Goal: Task Accomplishment & Management: Manage account settings

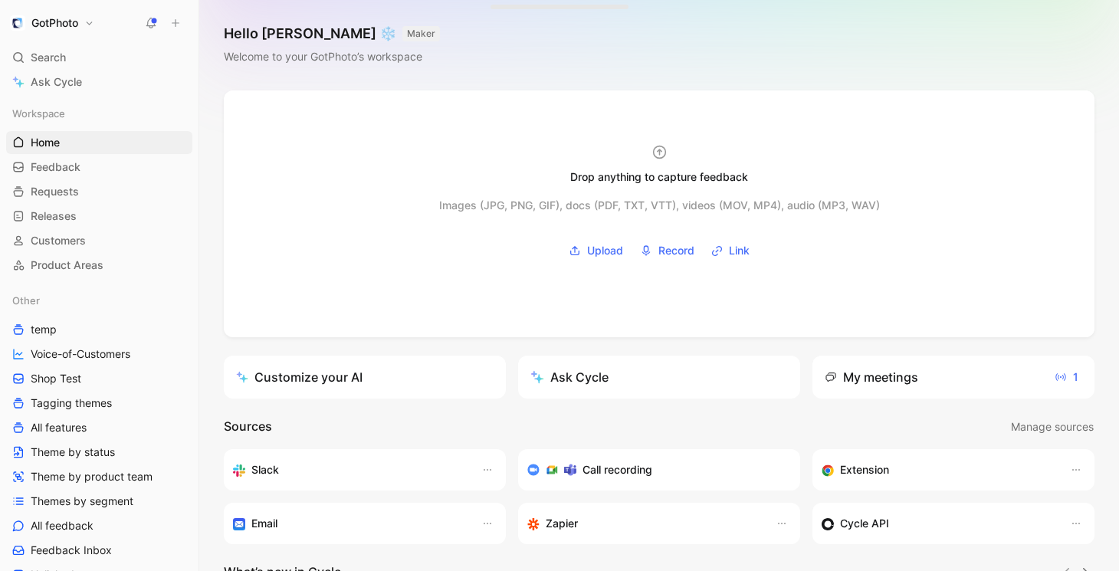
click at [84, 17] on button "GotPhoto" at bounding box center [52, 22] width 92 height 21
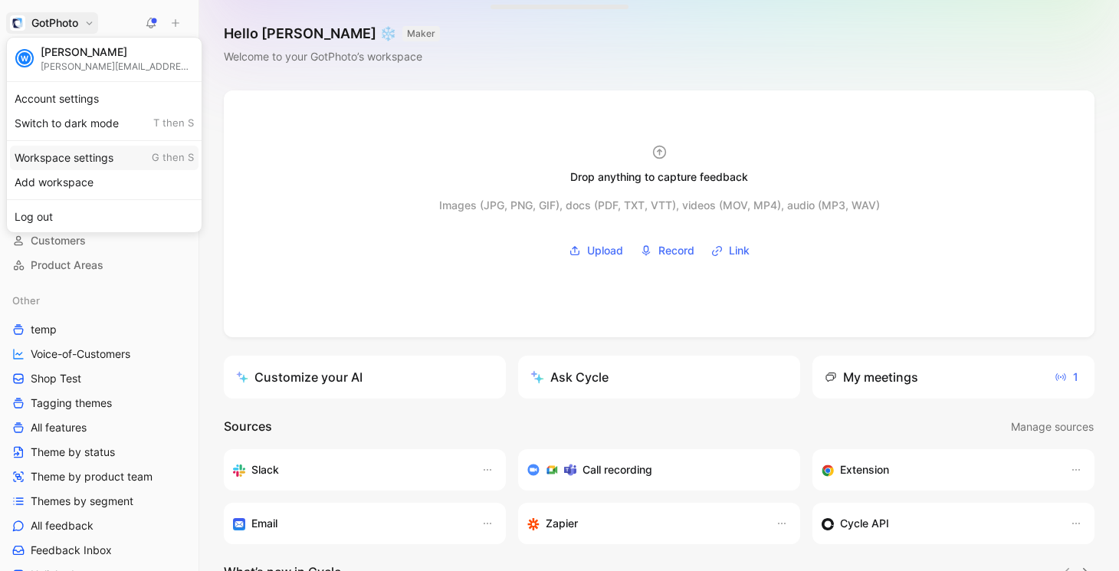
click at [70, 154] on div "Workspace settings G then S" at bounding box center [104, 158] width 189 height 25
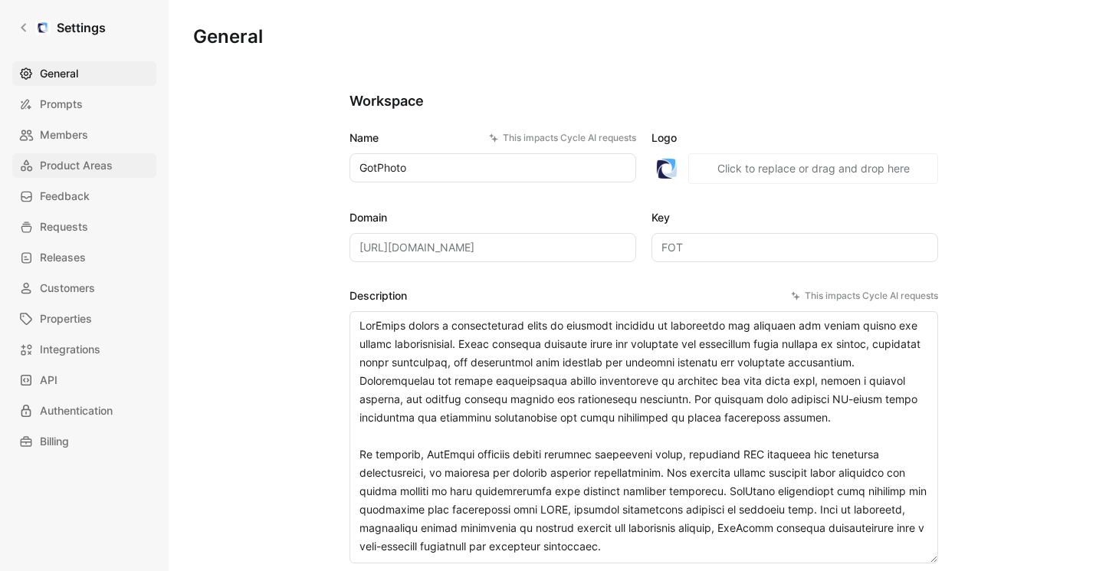
click at [93, 165] on span "Product Areas" at bounding box center [76, 165] width 73 height 18
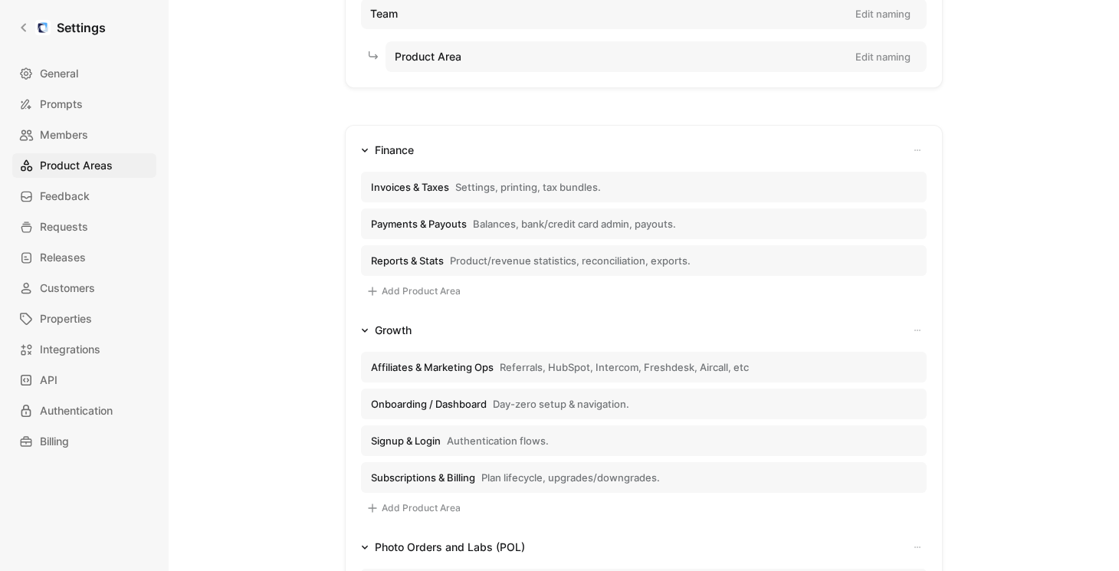
scroll to position [142, 0]
click at [26, 31] on icon at bounding box center [23, 27] width 11 height 11
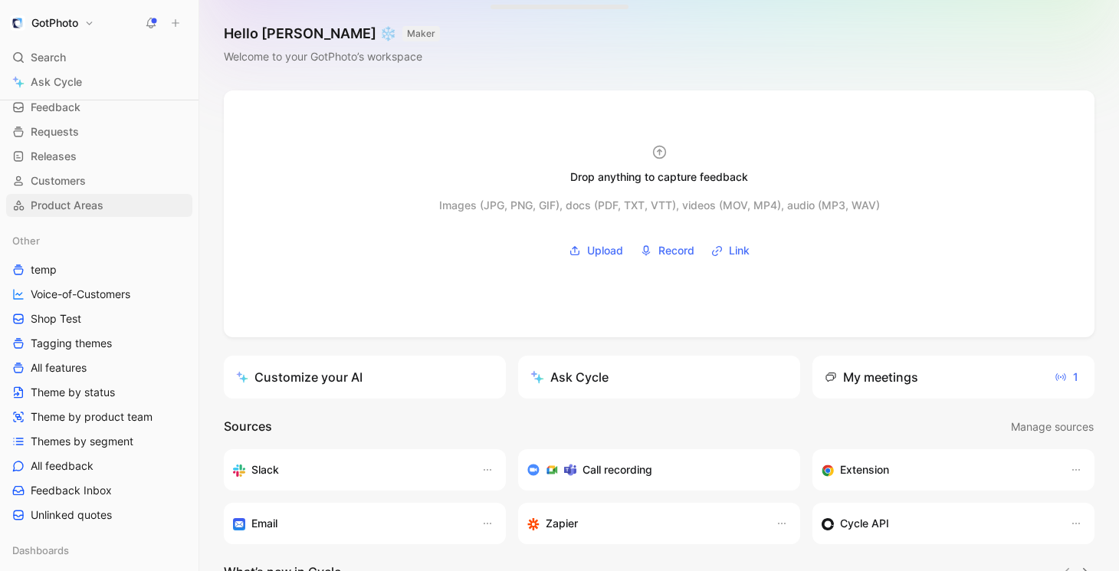
scroll to position [86, 0]
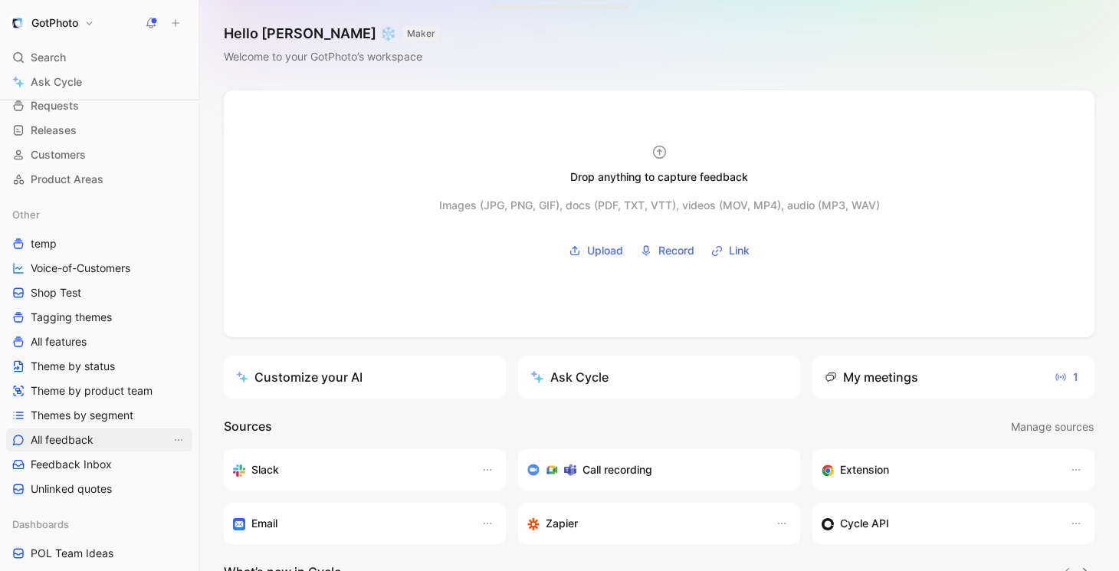
click at [74, 438] on span "All feedback" at bounding box center [62, 439] width 63 height 15
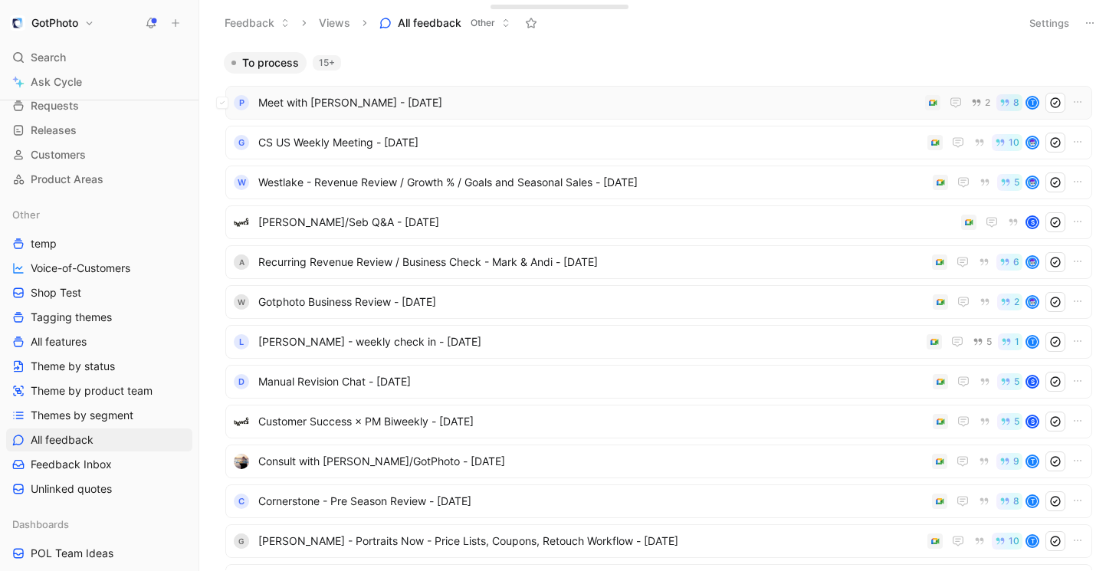
click at [349, 107] on span "Meet with [PERSON_NAME] - [DATE]" at bounding box center [588, 103] width 661 height 18
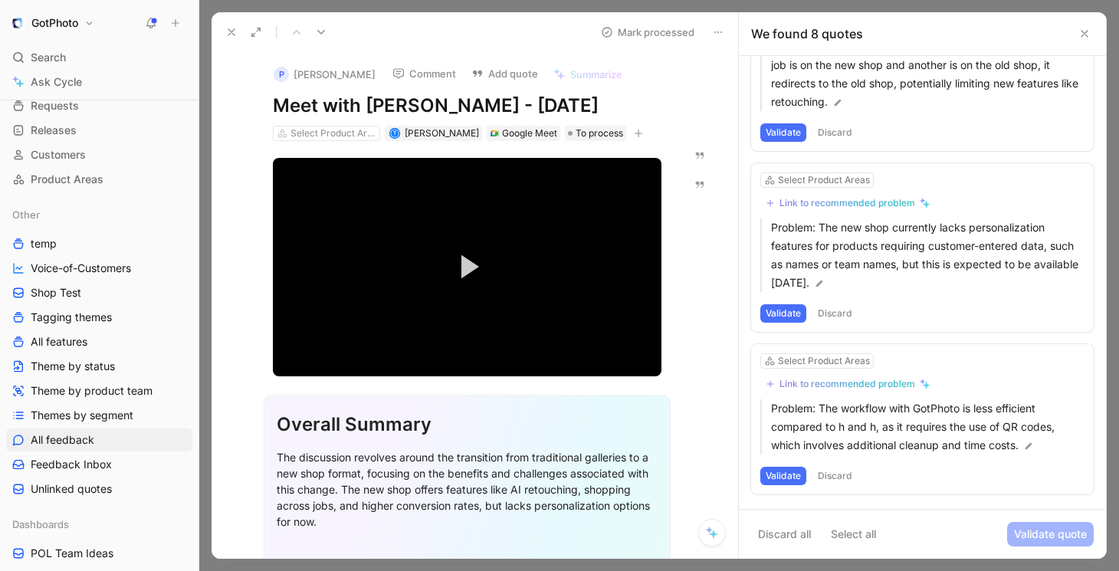
scroll to position [271, 0]
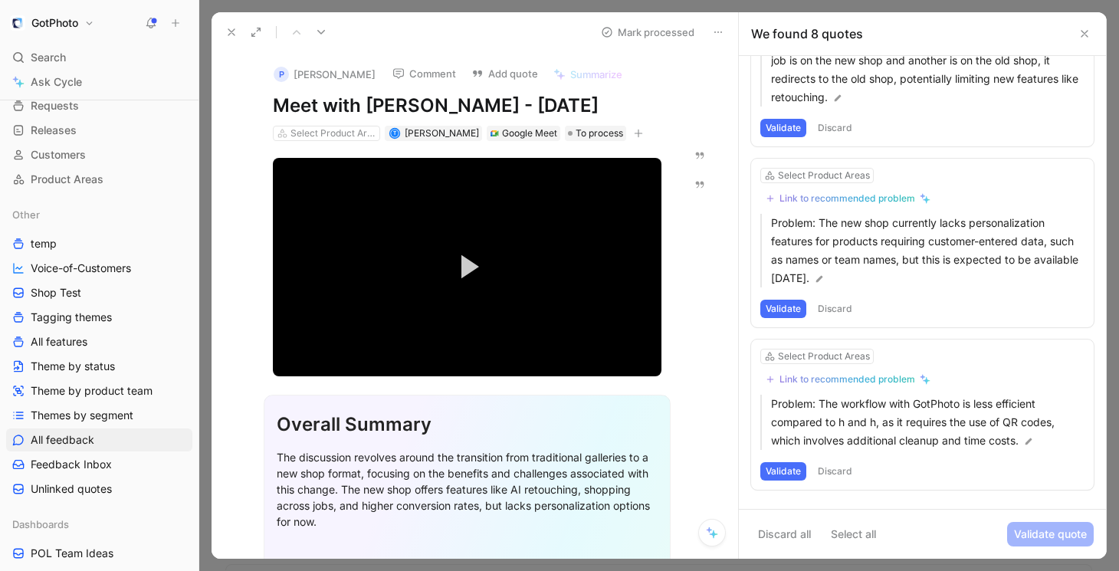
click at [66, 23] on h1 "GotPhoto" at bounding box center [54, 23] width 47 height 14
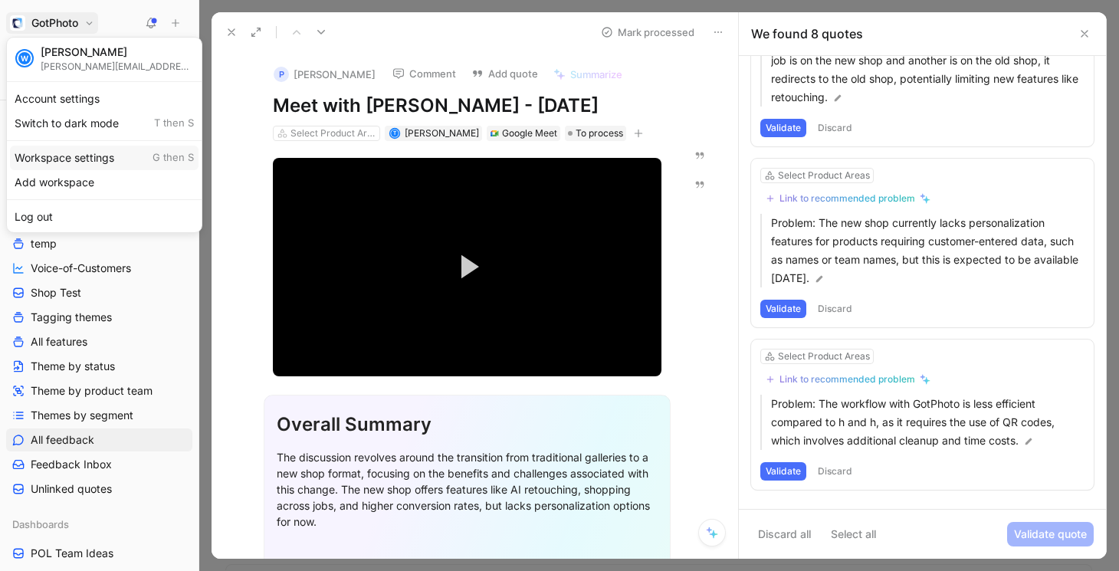
click at [63, 154] on div "Workspace settings G then S" at bounding box center [104, 158] width 189 height 25
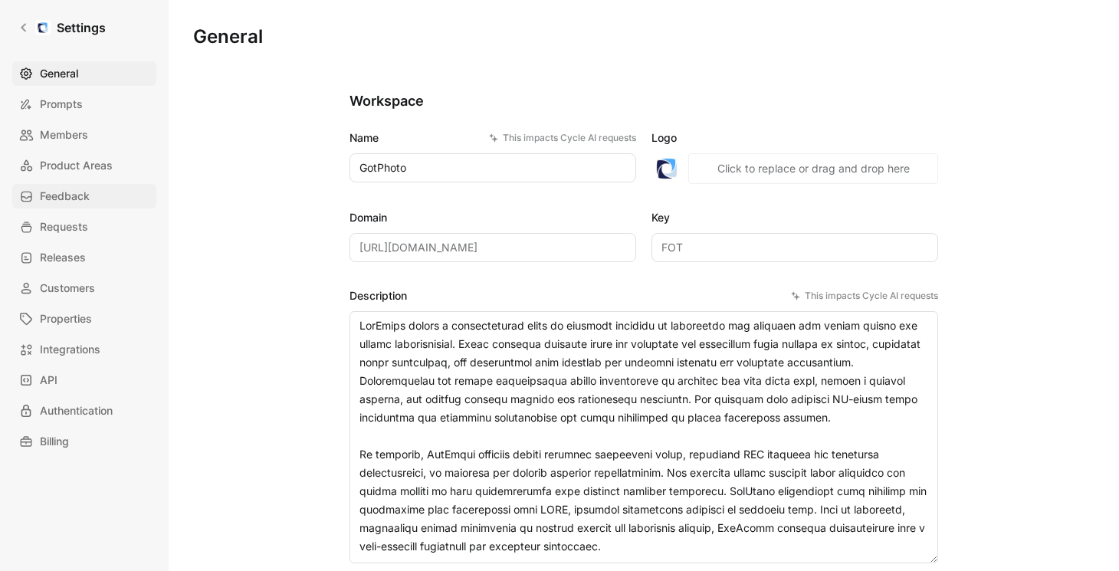
click at [79, 203] on span "Feedback" at bounding box center [65, 196] width 50 height 18
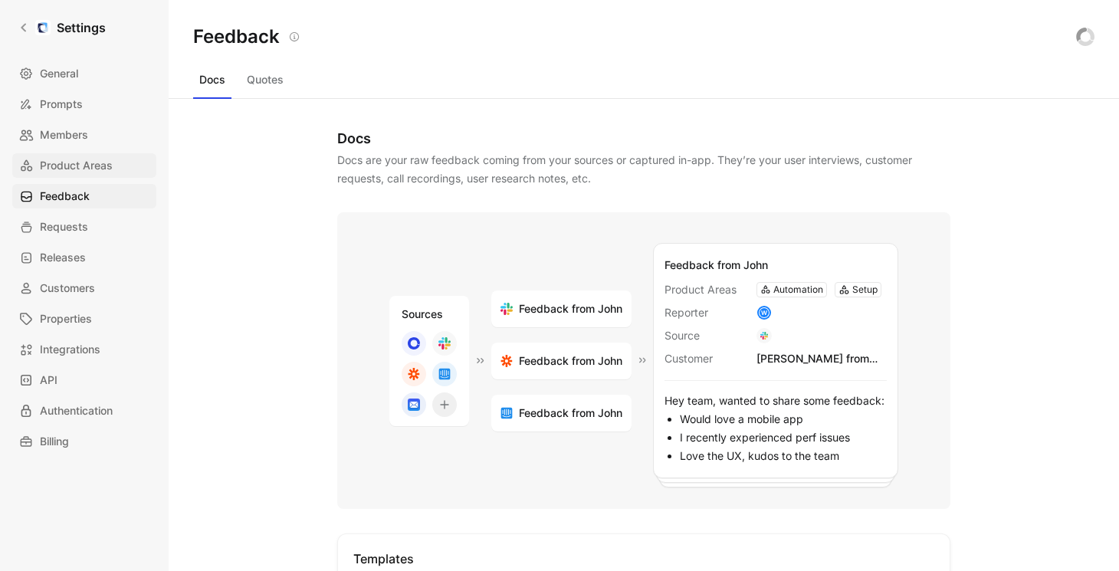
click at [71, 167] on span "Product Areas" at bounding box center [76, 165] width 73 height 18
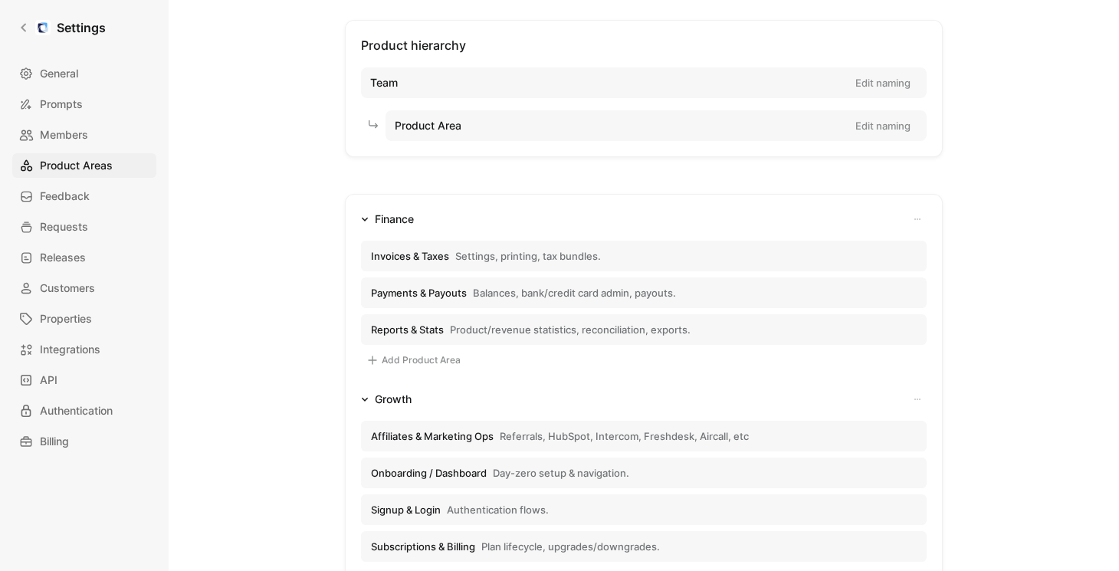
scroll to position [161, 0]
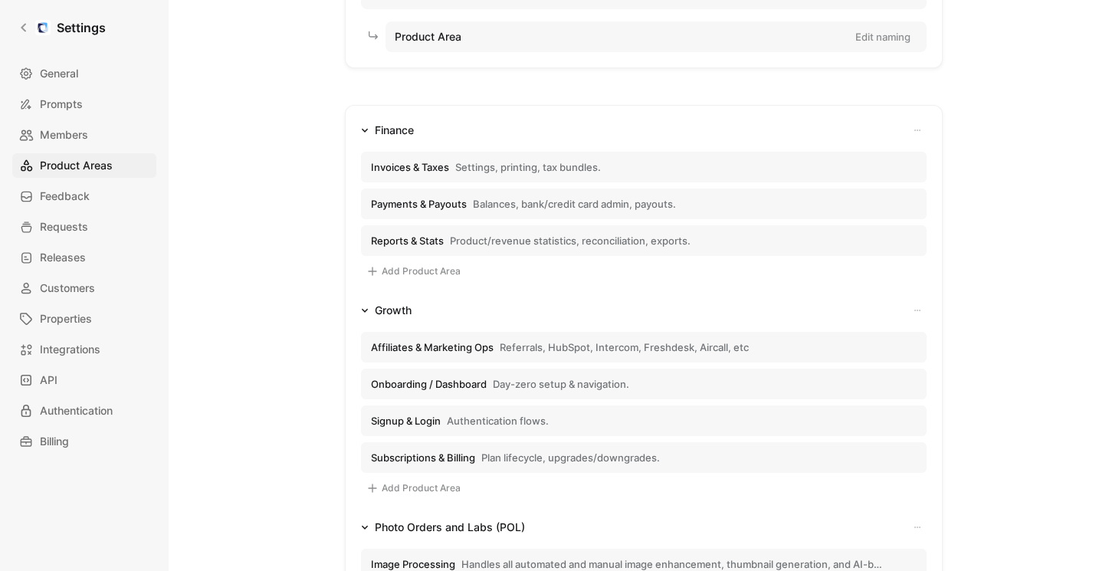
click at [435, 166] on span "Invoices & Taxes" at bounding box center [410, 167] width 78 height 14
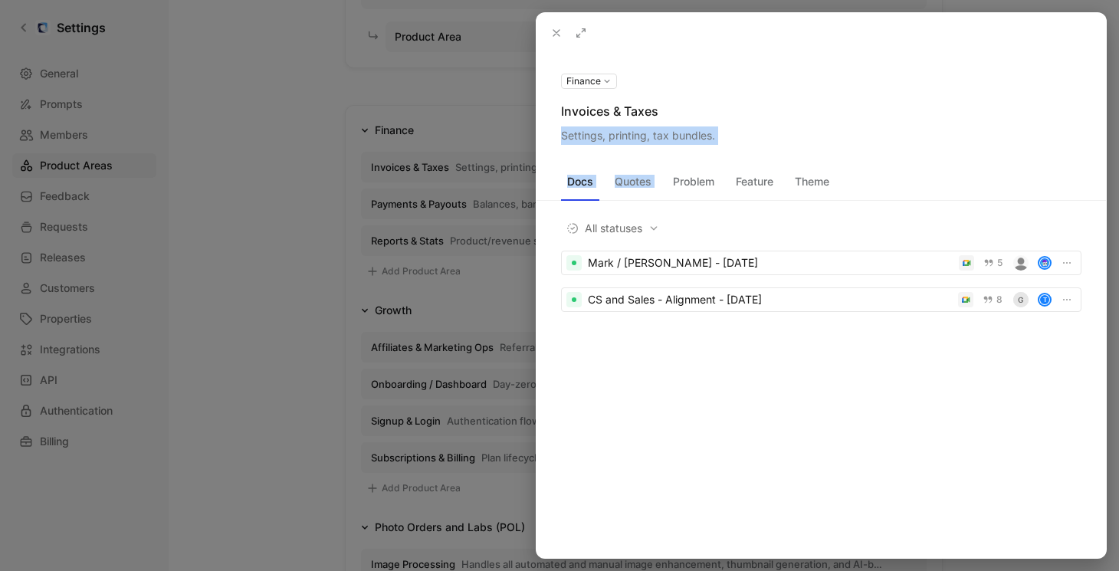
drag, startPoint x: 556, startPoint y: 135, endPoint x: 714, endPoint y: 145, distance: 158.2
click at [714, 145] on div "Finance Invoices & Taxes Settings, printing, tax bundles. Docs Quotes Problem F…" at bounding box center [822, 305] width 570 height 505
click at [569, 117] on div "Invoices & Taxes" at bounding box center [821, 111] width 520 height 18
drag, startPoint x: 562, startPoint y: 111, endPoint x: 682, endPoint y: 103, distance: 120.6
click at [682, 103] on div "Invoices & Taxes" at bounding box center [821, 111] width 520 height 18
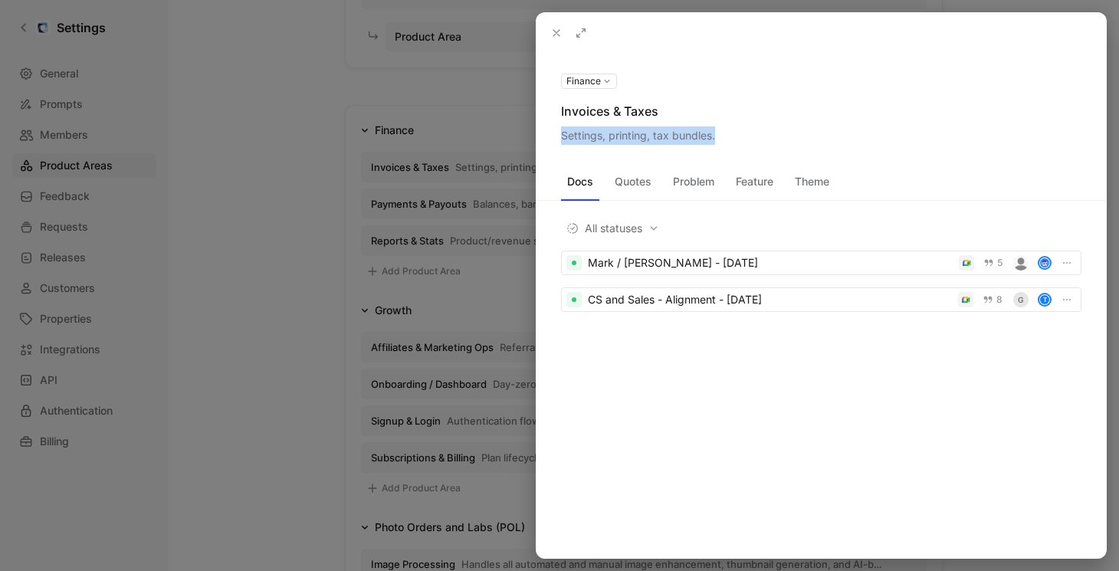
drag, startPoint x: 563, startPoint y: 135, endPoint x: 721, endPoint y: 140, distance: 157.2
click at [721, 140] on div "Settings, printing, tax bundles." at bounding box center [821, 135] width 520 height 18
click at [555, 36] on icon at bounding box center [556, 33] width 12 height 12
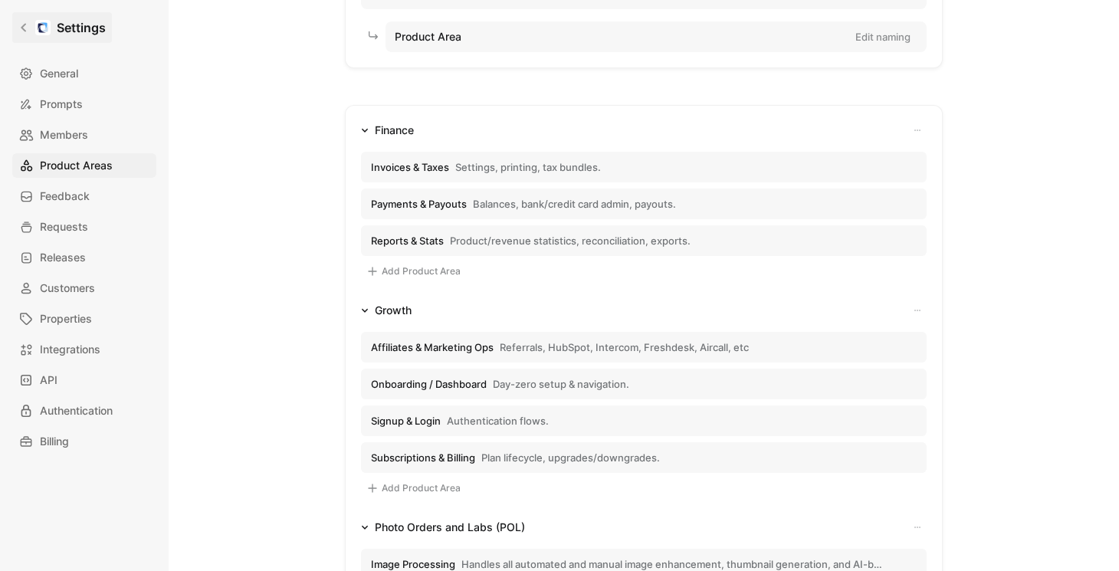
click at [21, 31] on icon at bounding box center [23, 27] width 11 height 11
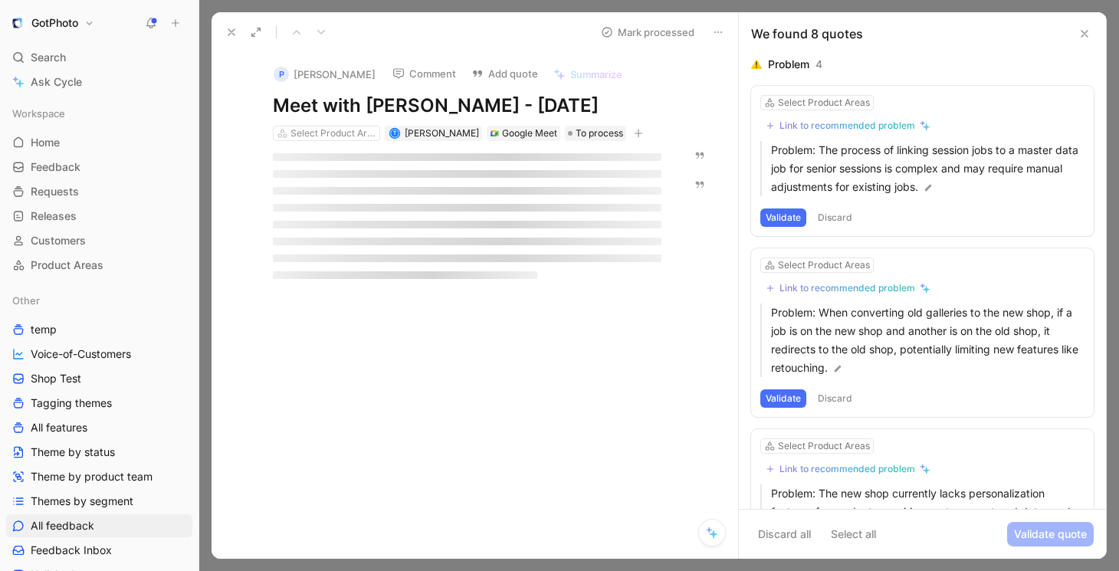
click at [53, 18] on h1 "GotPhoto" at bounding box center [54, 23] width 47 height 14
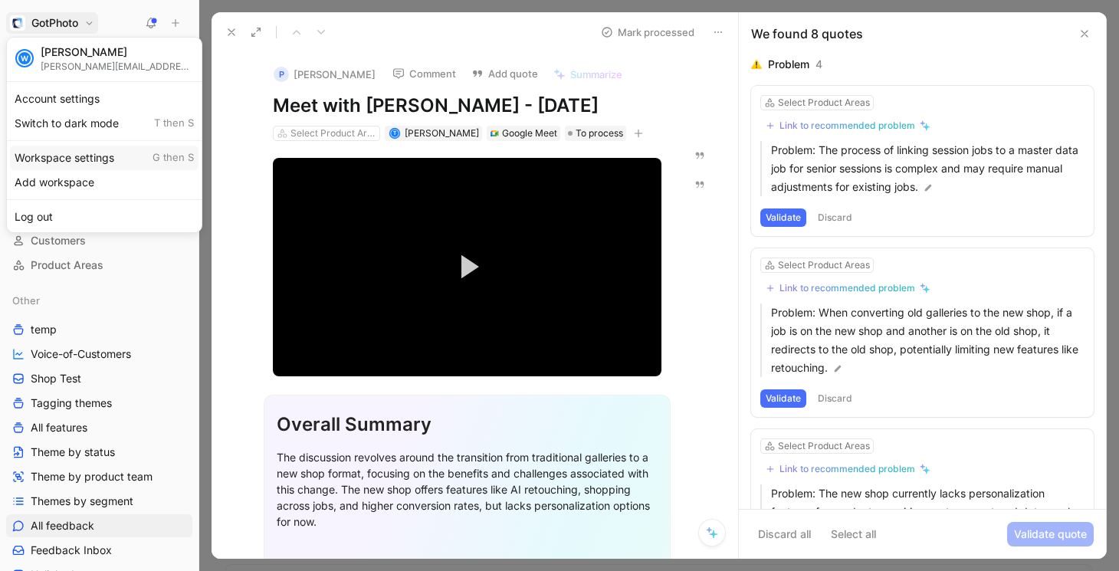
click at [54, 153] on div "Workspace settings G then S" at bounding box center [104, 158] width 189 height 25
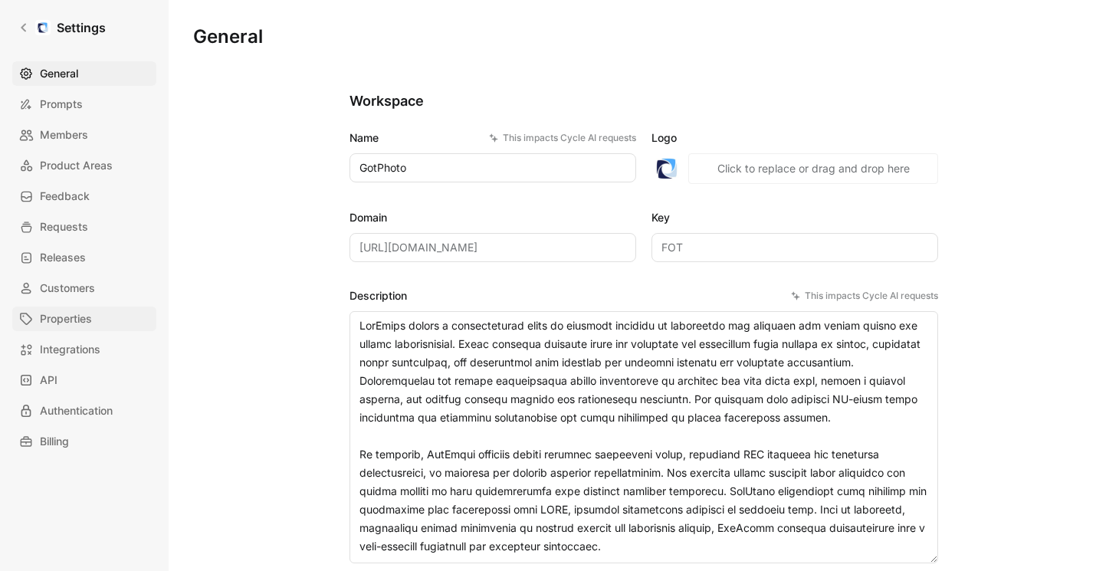
click at [71, 320] on span "Properties" at bounding box center [66, 319] width 52 height 18
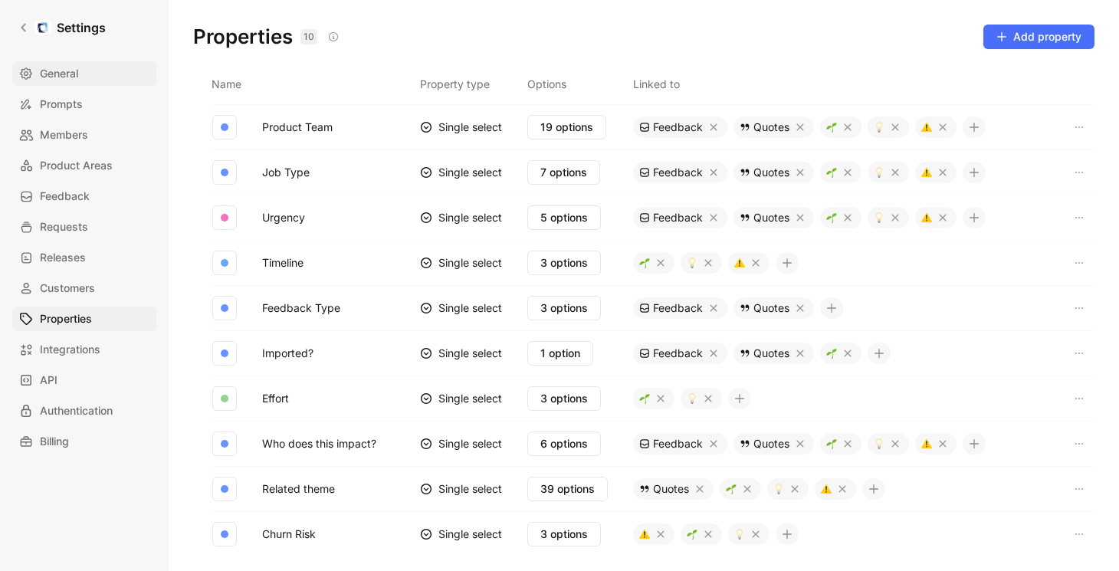
click at [65, 68] on span "General" at bounding box center [59, 73] width 38 height 18
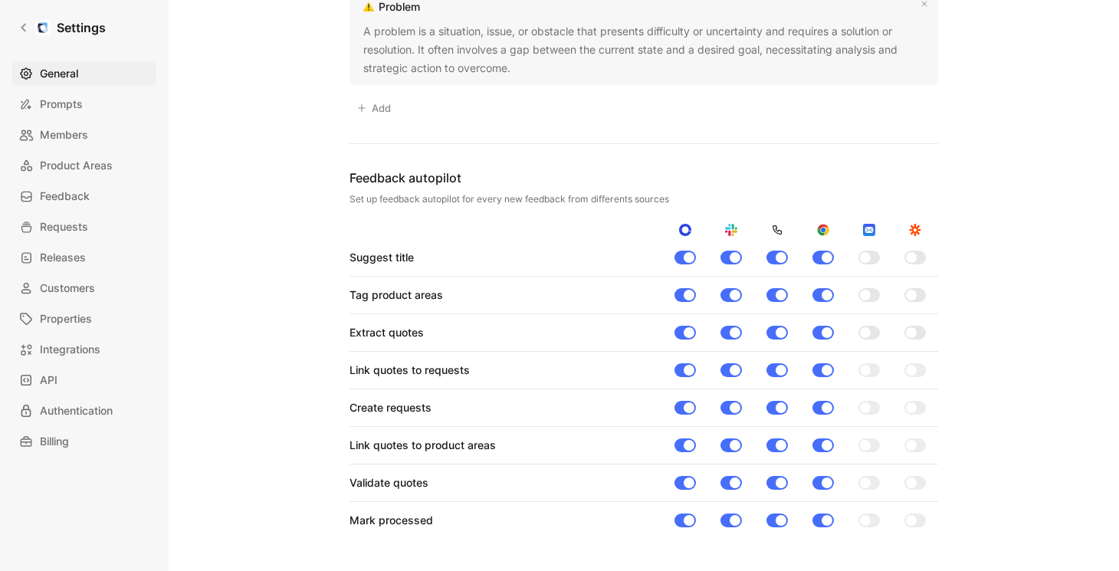
scroll to position [1351, 0]
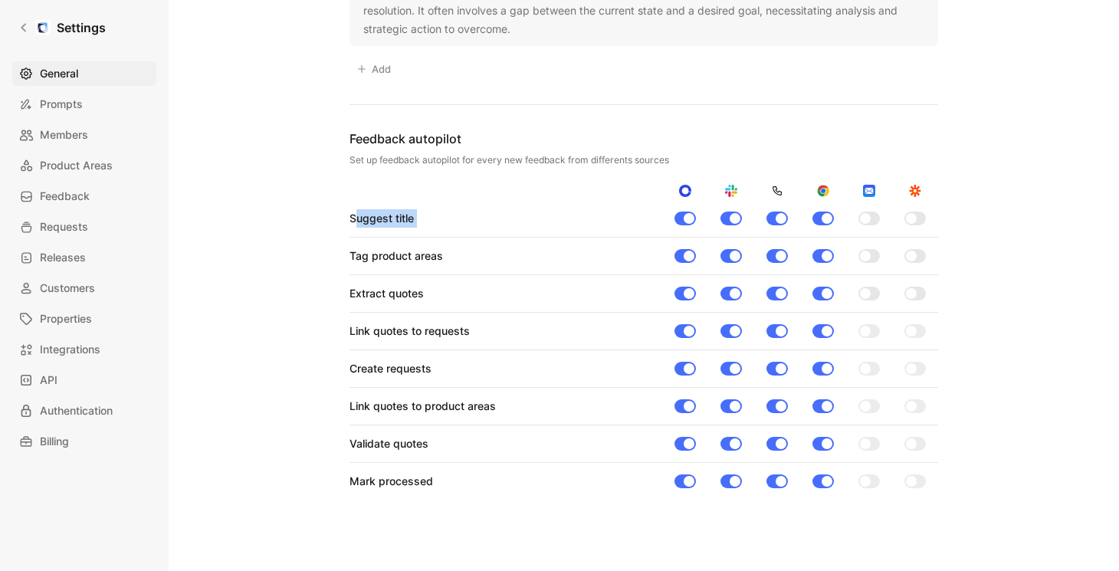
drag, startPoint x: 353, startPoint y: 223, endPoint x: 425, endPoint y: 229, distance: 72.3
click at [425, 229] on div "Suggest title Tag product areas Extract quotes Link quotes to requests Create r…" at bounding box center [644, 349] width 589 height 281
drag, startPoint x: 369, startPoint y: 294, endPoint x: 412, endPoint y: 294, distance: 42.9
click at [412, 294] on div "Extract quotes" at bounding box center [387, 293] width 74 height 18
click at [378, 330] on div "Link quotes to requests" at bounding box center [410, 331] width 120 height 18
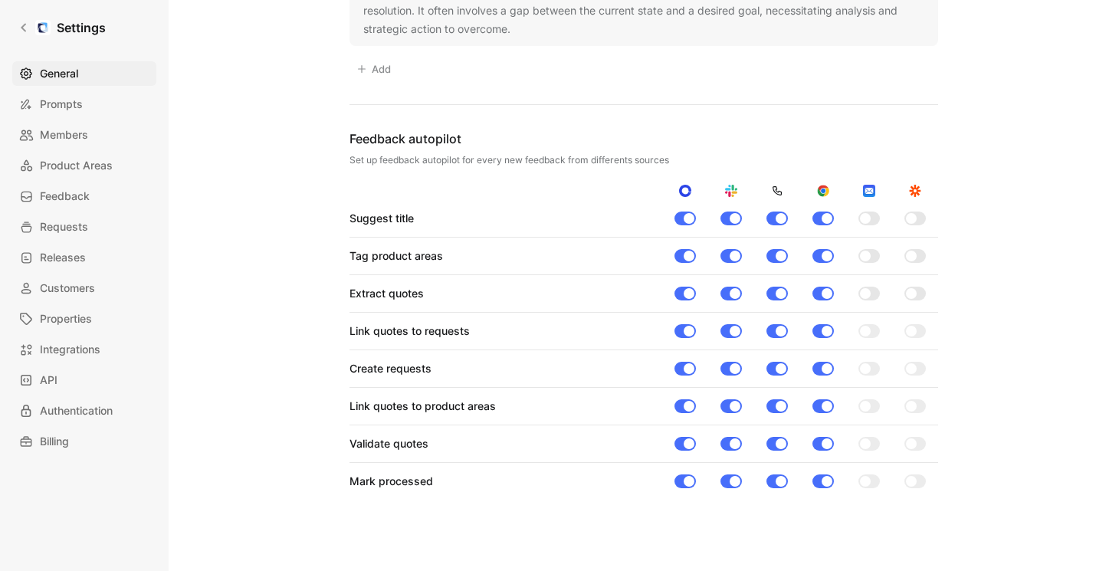
click at [383, 373] on div "Create requests" at bounding box center [391, 369] width 82 height 18
click at [85, 170] on span "Product Areas" at bounding box center [76, 165] width 73 height 18
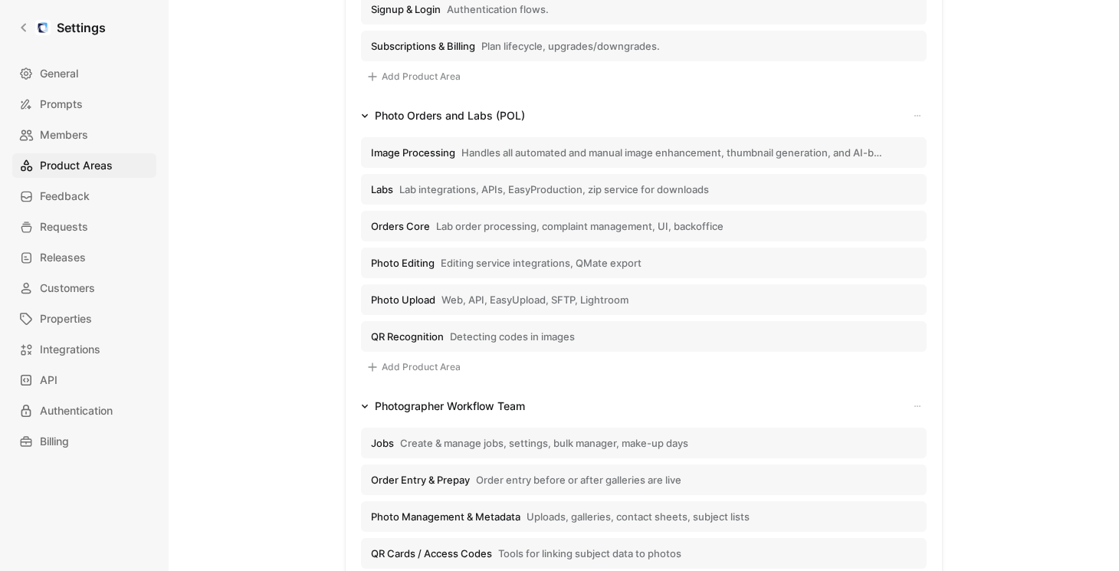
scroll to position [573, 0]
click at [25, 26] on icon at bounding box center [23, 27] width 11 height 11
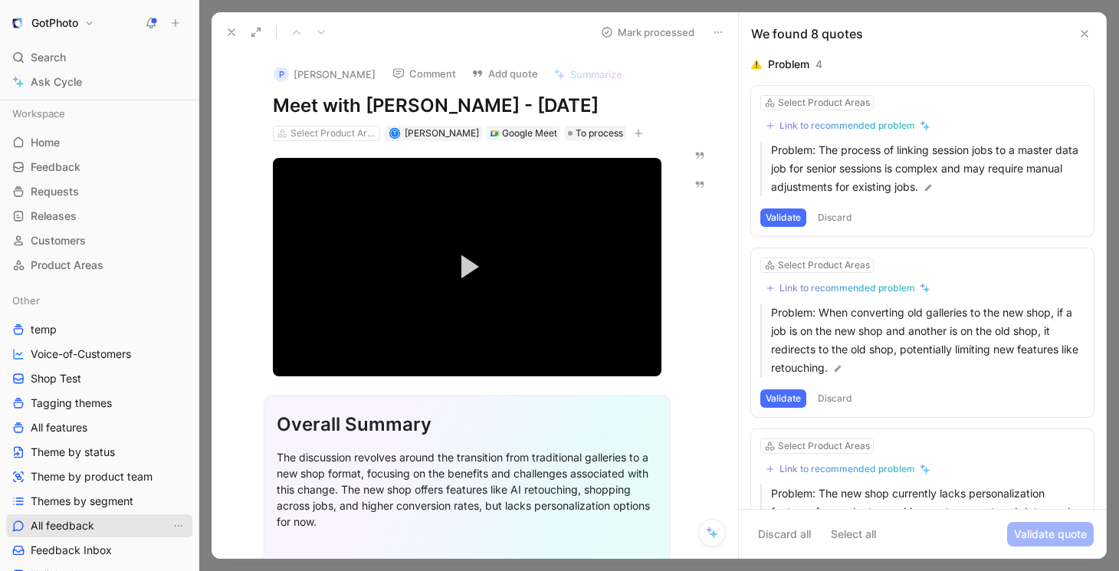
scroll to position [134, 0]
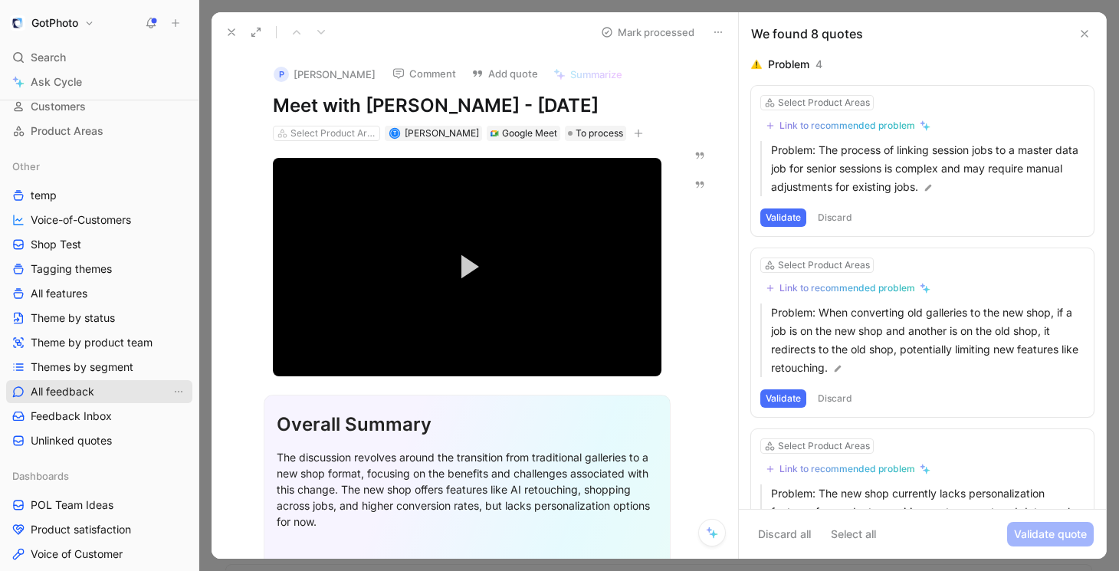
click at [86, 387] on span "All feedback" at bounding box center [63, 391] width 64 height 15
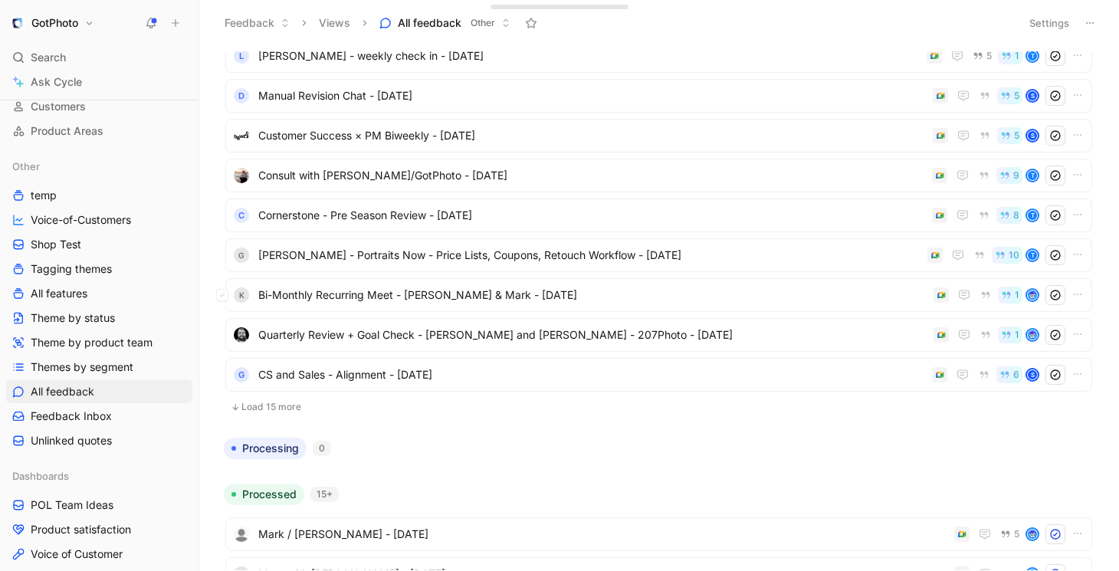
scroll to position [488, 0]
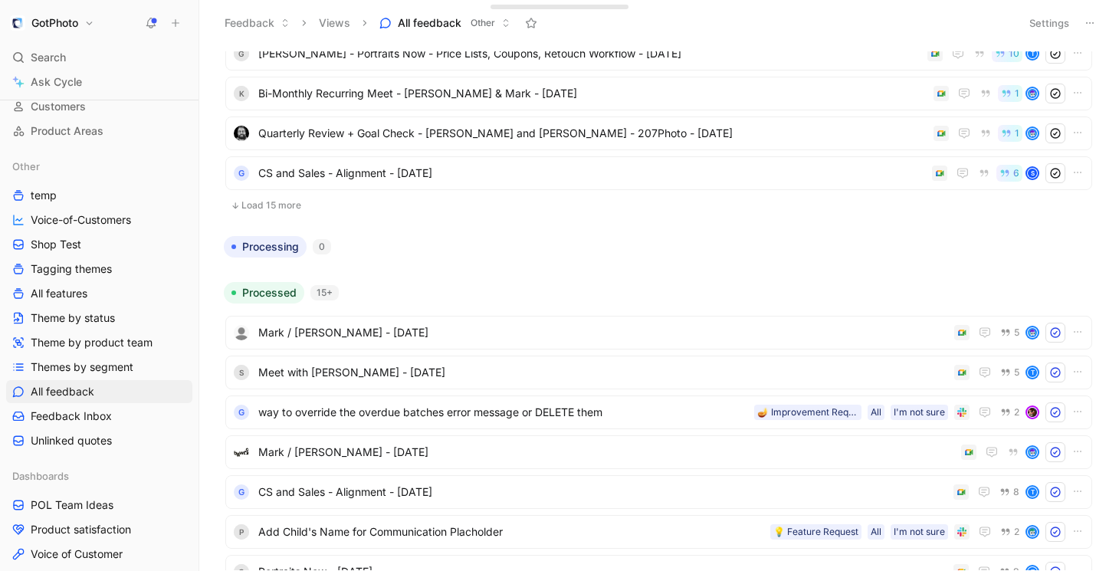
click at [290, 204] on button "Load 15 more" at bounding box center [658, 205] width 867 height 18
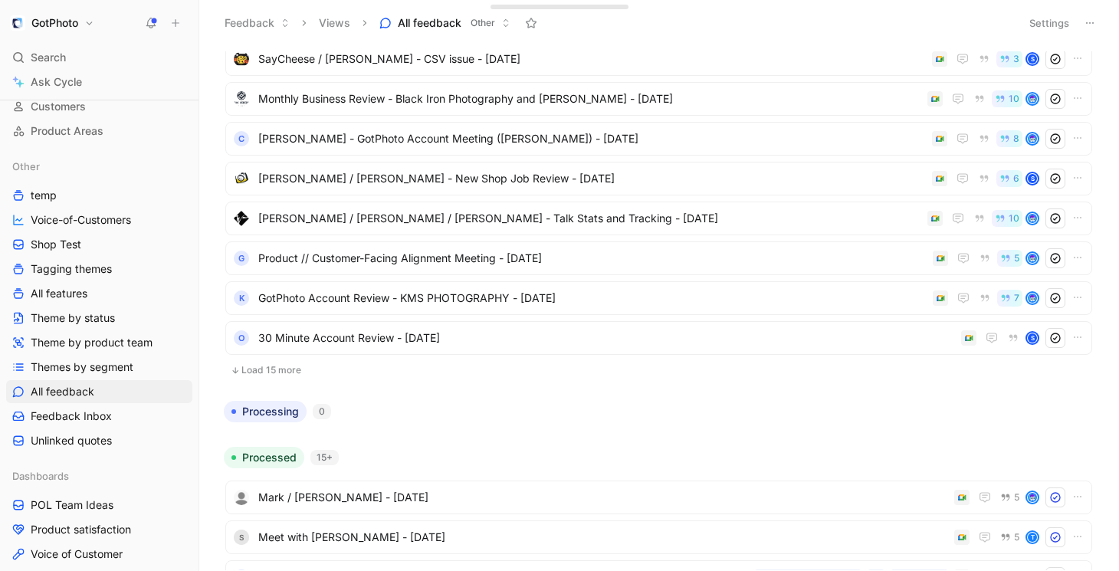
scroll to position [991, 0]
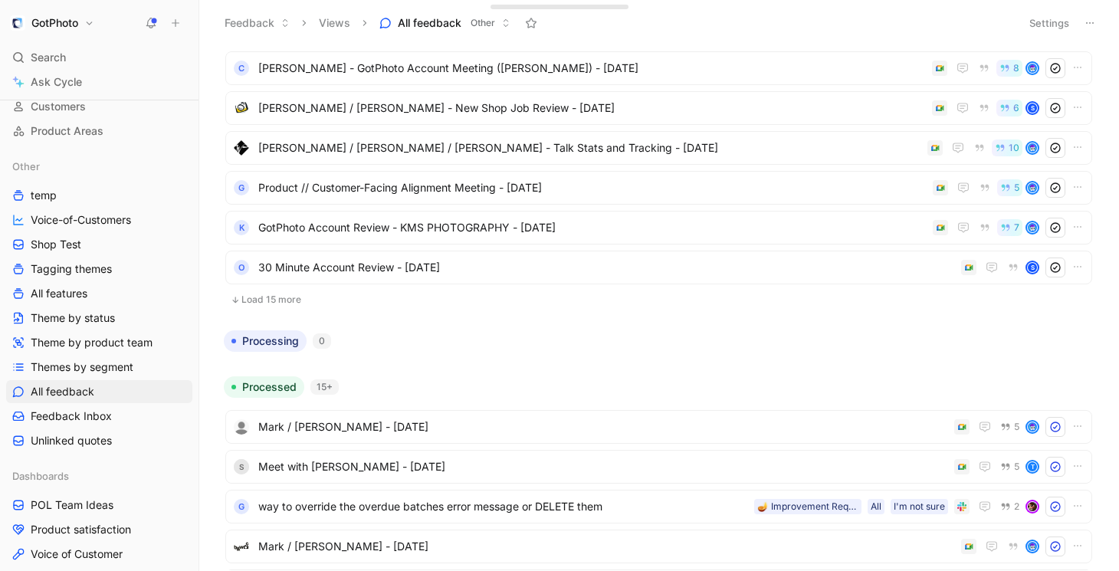
click at [369, 319] on div "To process 30+ Tenth Street - Monthly overview - opt out list - [DATE] t D GotP…" at bounding box center [657, 310] width 899 height 519
click at [282, 299] on button "Load 15 more" at bounding box center [658, 300] width 867 height 18
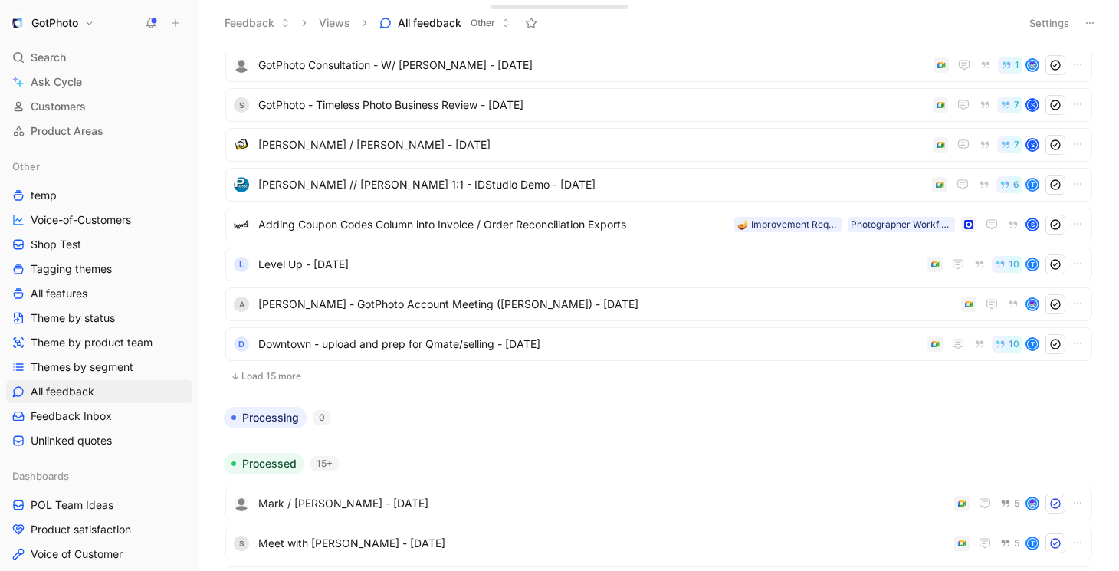
scroll to position [1639, 0]
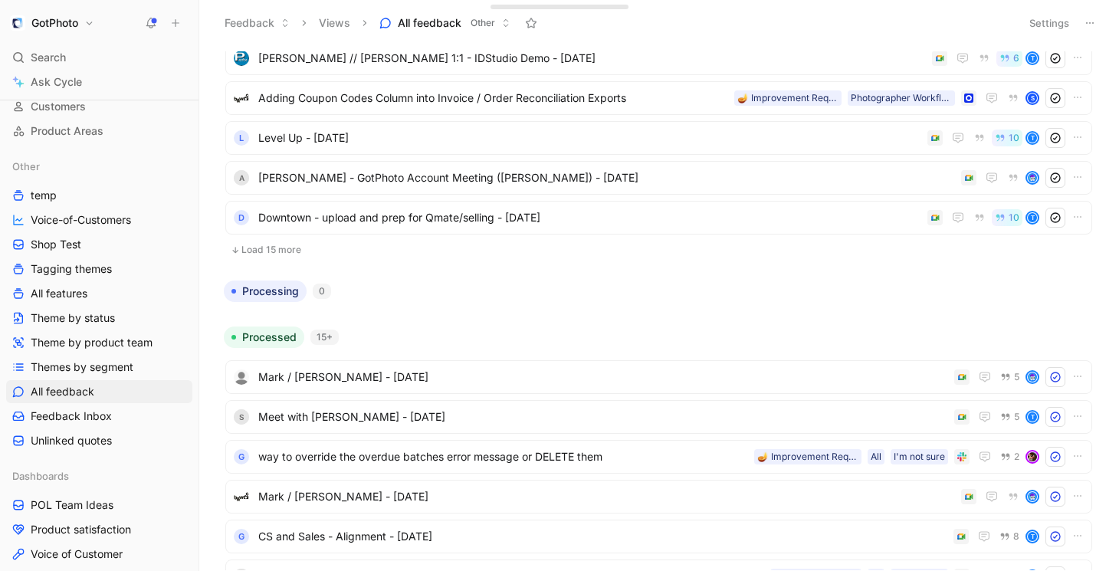
click at [277, 247] on button "Load 15 more" at bounding box center [658, 250] width 867 height 18
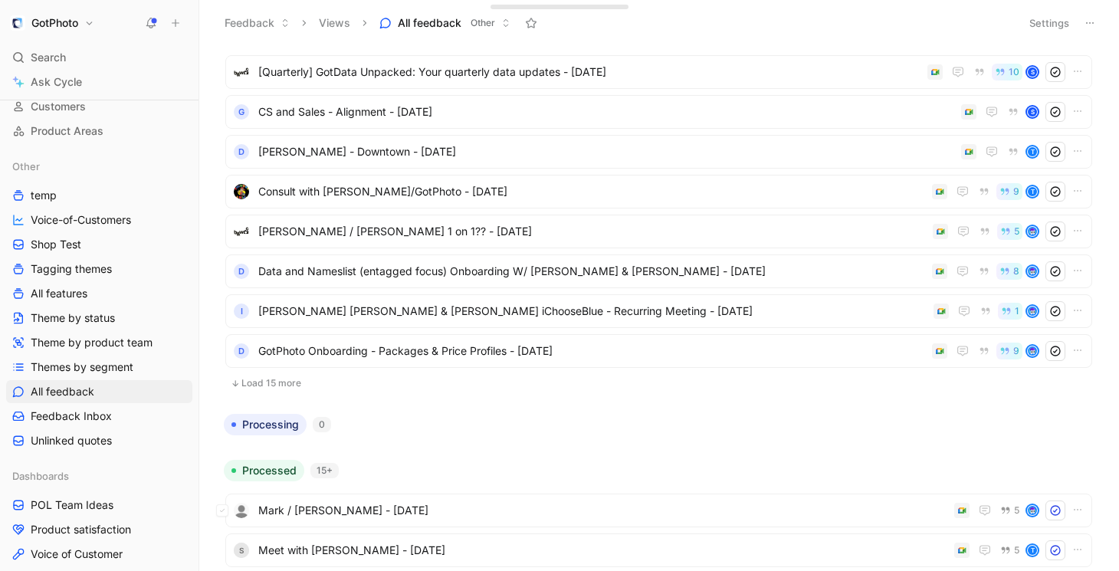
scroll to position [2170, 0]
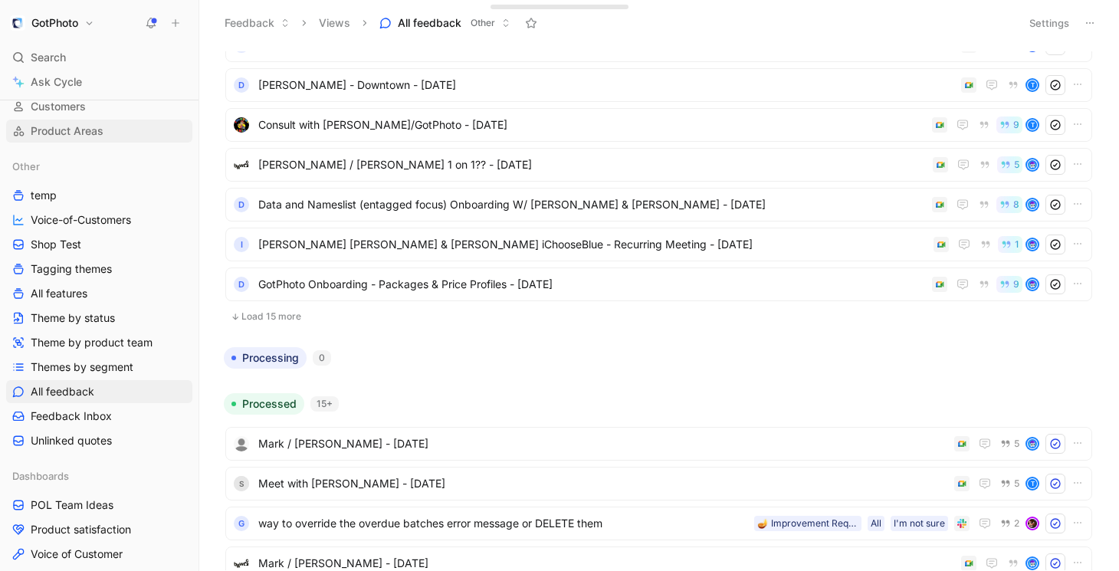
click at [78, 137] on span "Product Areas" at bounding box center [67, 130] width 73 height 15
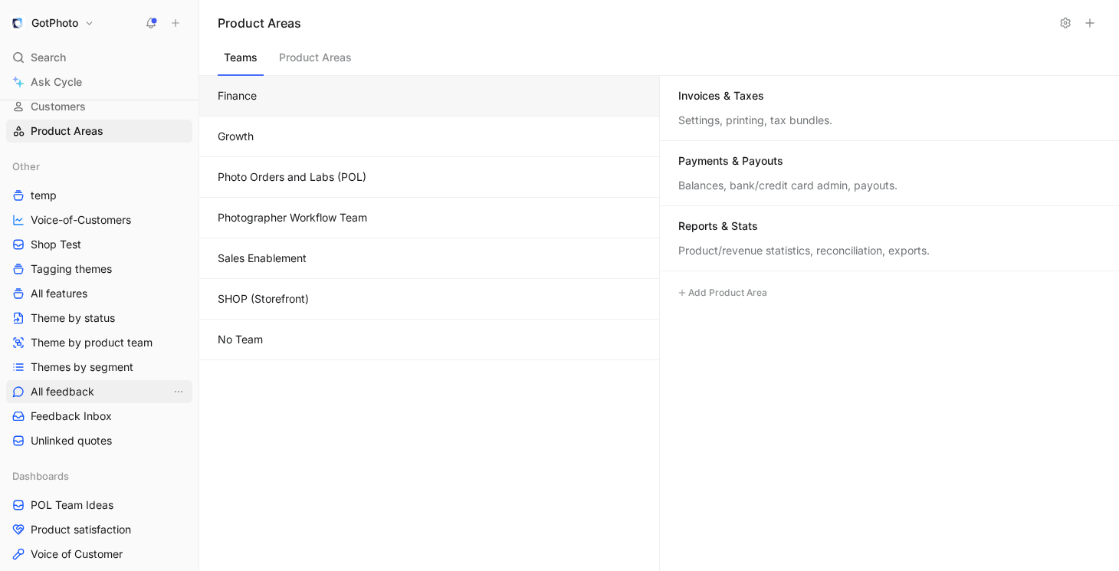
click at [83, 390] on span "All feedback" at bounding box center [63, 391] width 64 height 15
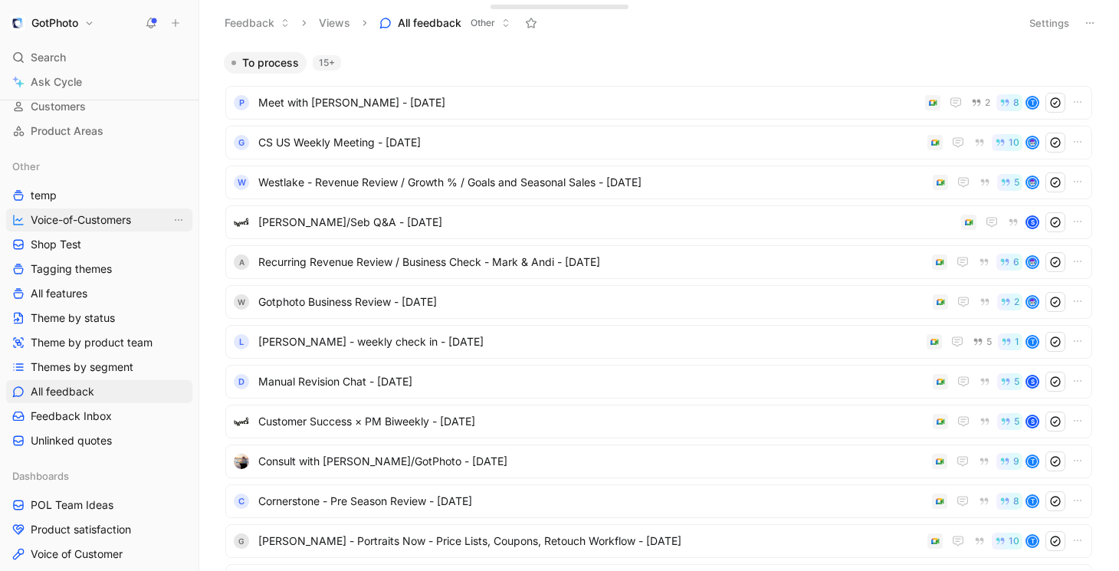
click at [42, 223] on span "Voice-of-Customers" at bounding box center [81, 219] width 100 height 15
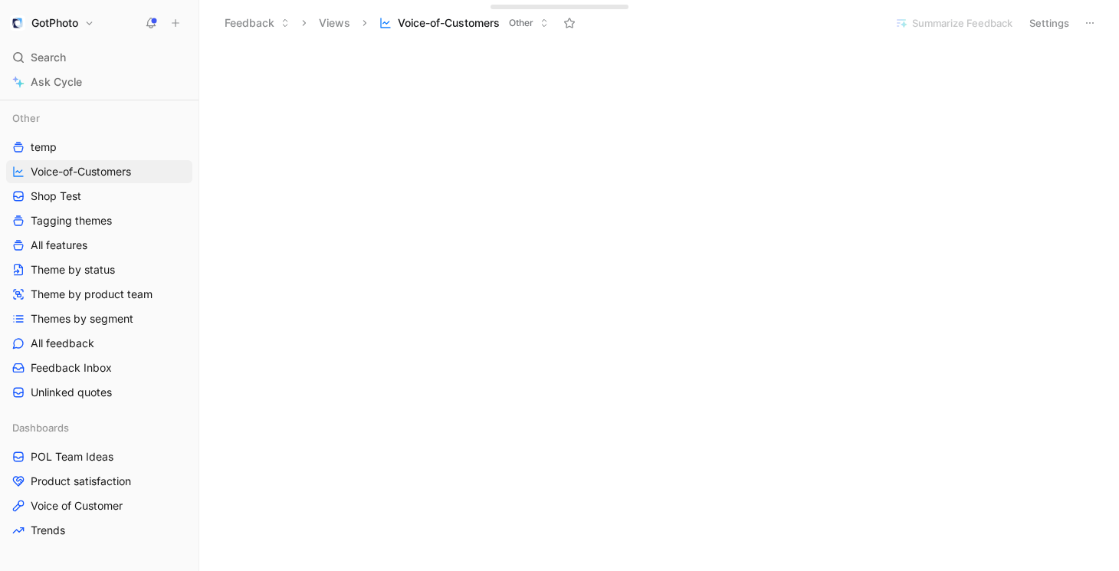
scroll to position [215, 0]
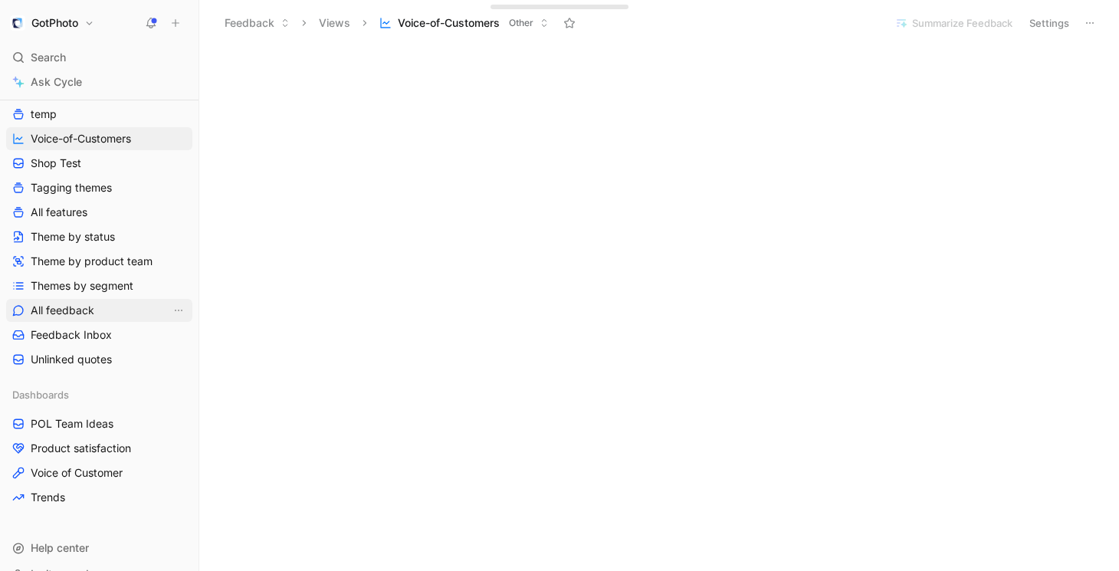
click at [130, 303] on link "All feedback" at bounding box center [99, 310] width 186 height 23
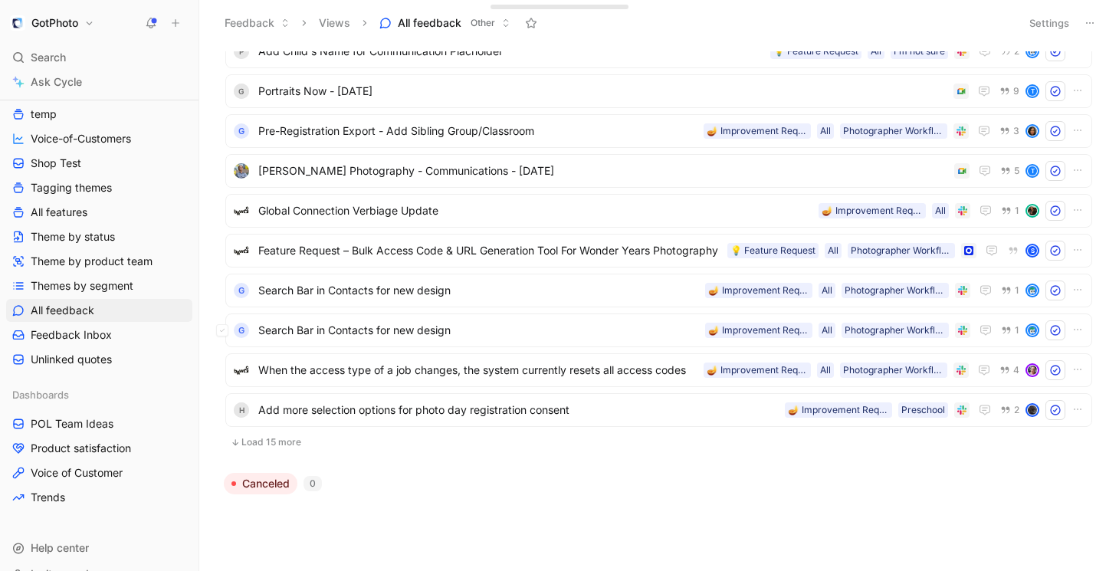
scroll to position [981, 0]
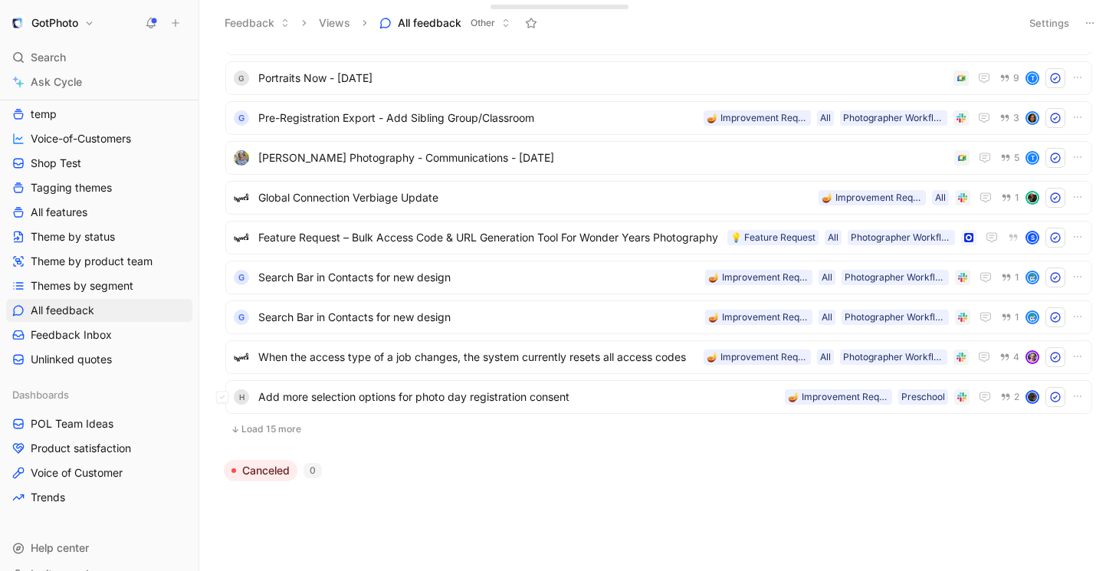
click at [291, 428] on button "Load 15 more" at bounding box center [658, 429] width 867 height 18
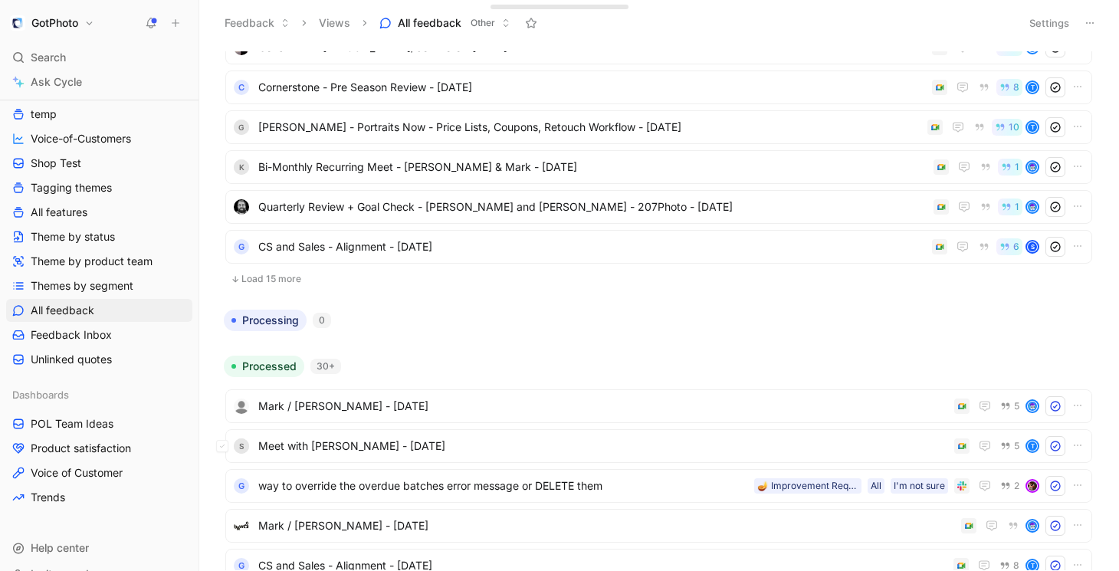
scroll to position [415, 0]
click at [97, 189] on span "Tagging themes" at bounding box center [71, 187] width 81 height 15
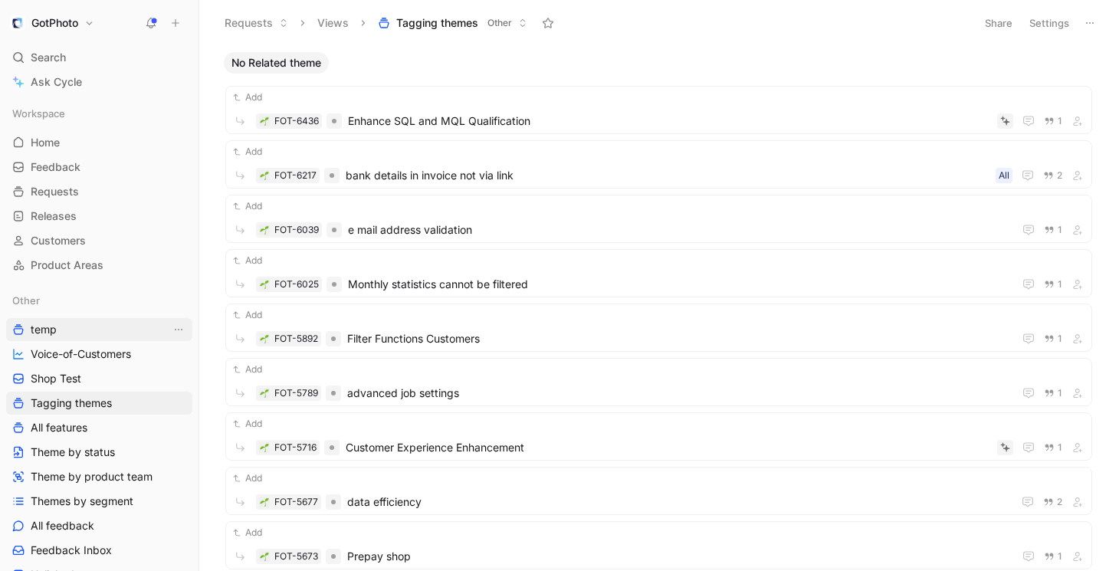
click at [106, 111] on div "Workspace" at bounding box center [99, 113] width 186 height 23
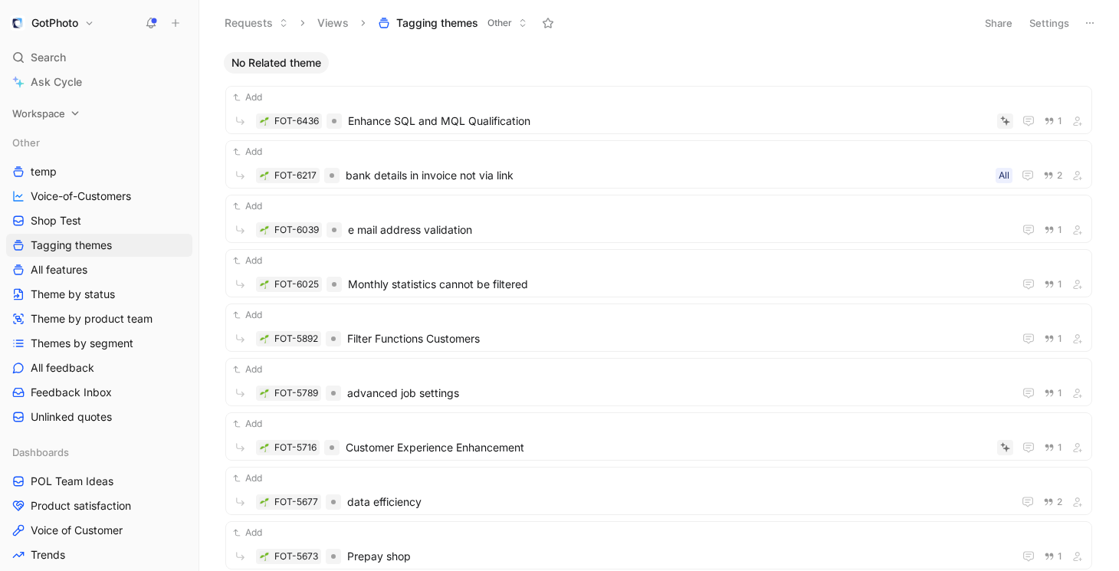
click at [75, 109] on icon at bounding box center [75, 113] width 11 height 11
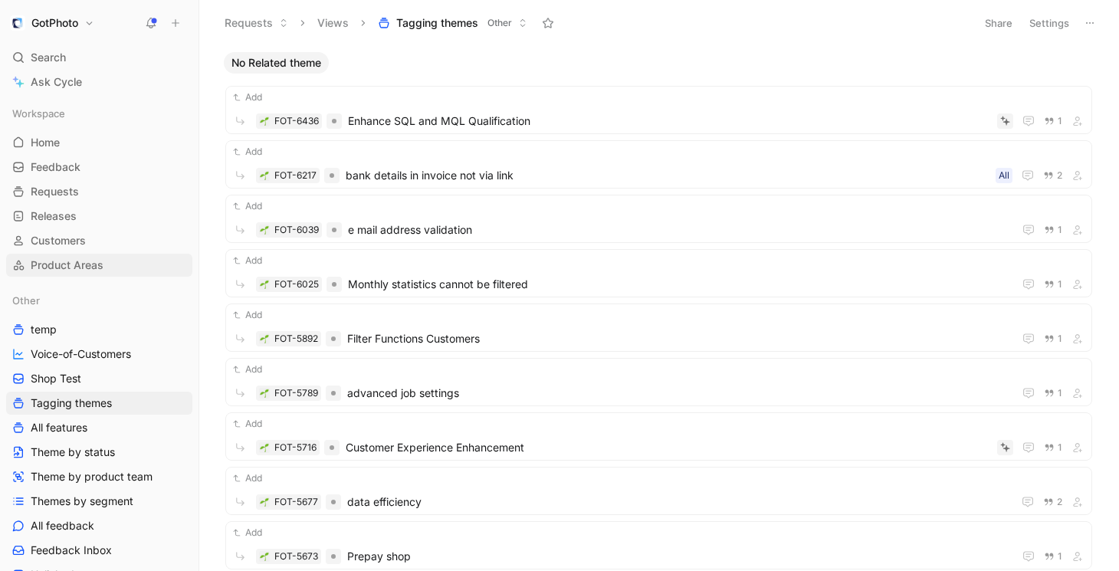
click at [56, 260] on span "Product Areas" at bounding box center [67, 265] width 73 height 15
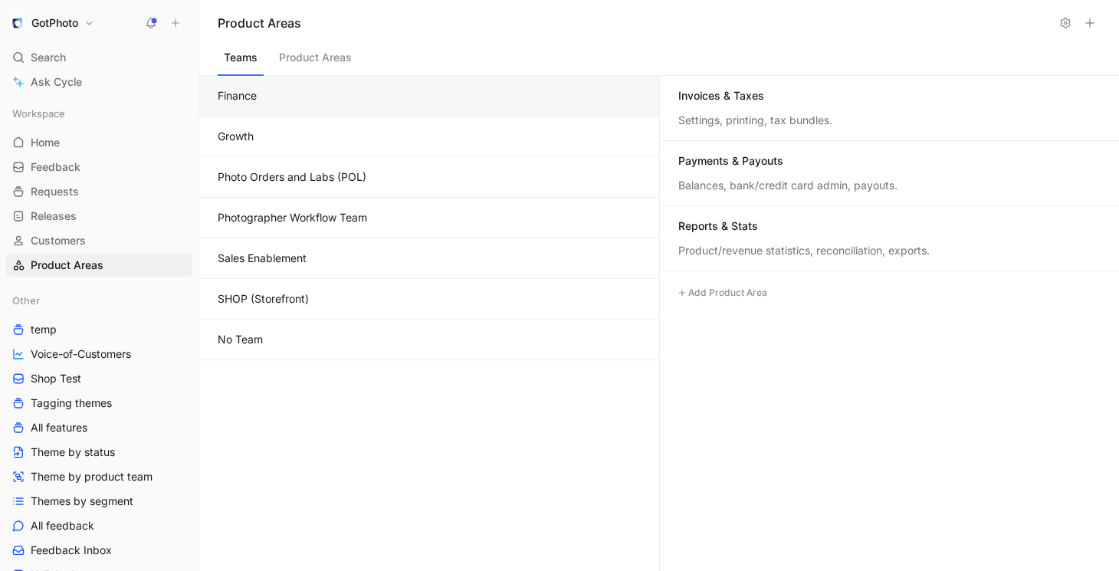
click at [245, 218] on button "Photographer Workflow Team" at bounding box center [429, 218] width 460 height 41
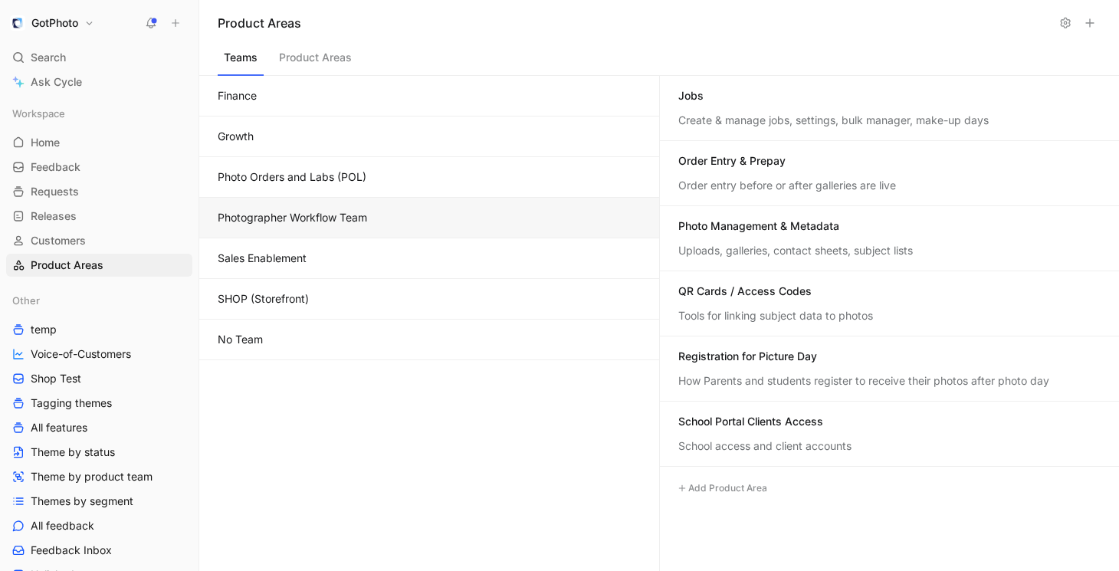
click at [289, 261] on button "Sales Enablement" at bounding box center [429, 258] width 460 height 41
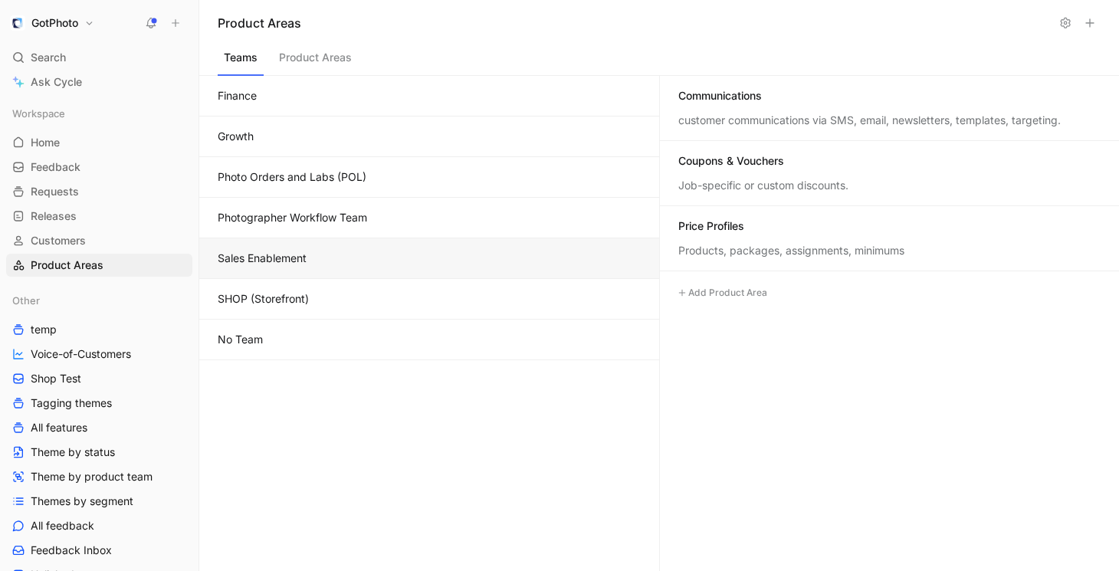
drag, startPoint x: 684, startPoint y: 122, endPoint x: 940, endPoint y: 125, distance: 256.1
click at [940, 125] on div "customer communications via SMS, email, newsletters, templates, targeting." at bounding box center [889, 120] width 422 height 15
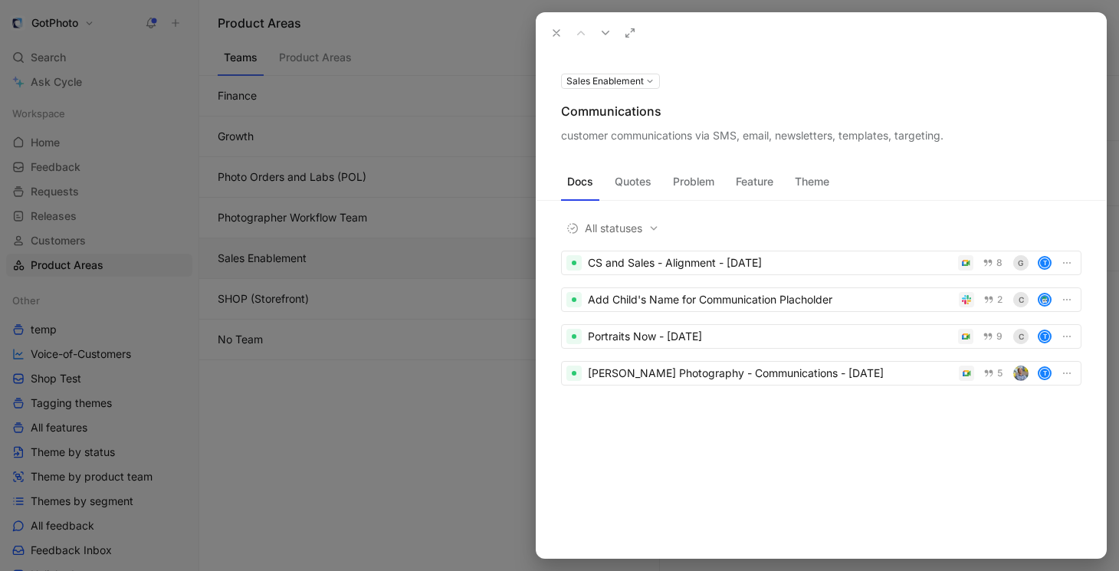
click at [553, 31] on icon at bounding box center [556, 33] width 12 height 12
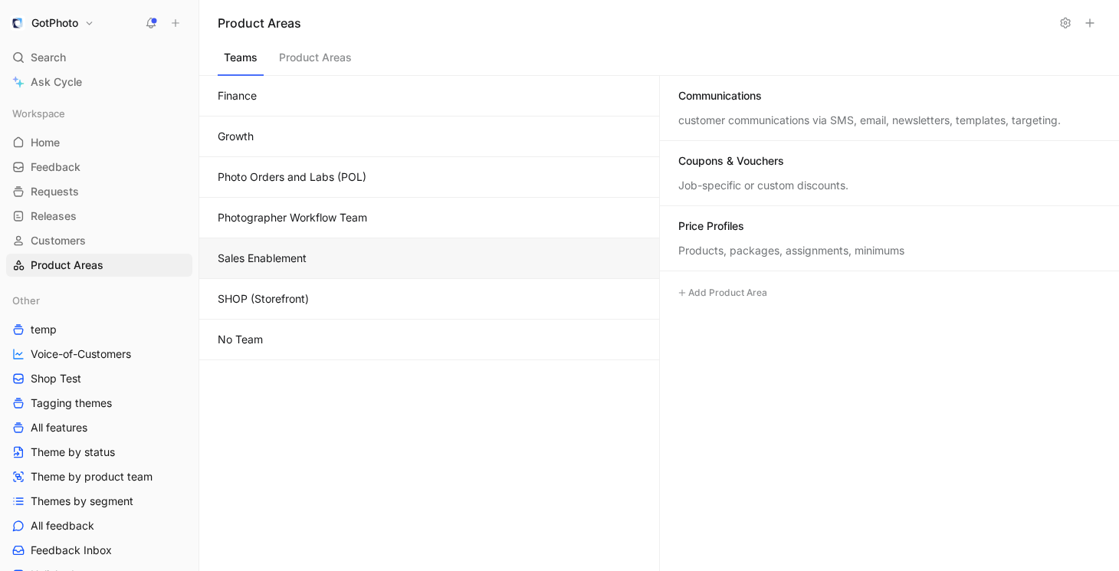
click at [683, 54] on div "Teams Product Areas" at bounding box center [659, 61] width 920 height 30
click at [90, 26] on button "GotPhoto" at bounding box center [52, 22] width 92 height 21
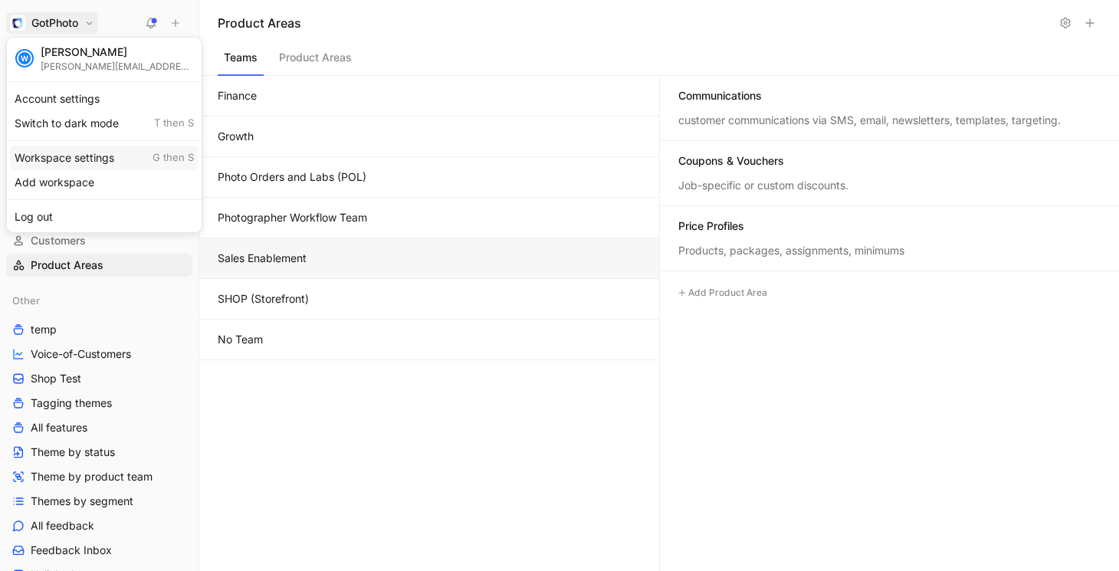
click at [57, 169] on div "Workspace settings G then S" at bounding box center [104, 158] width 189 height 25
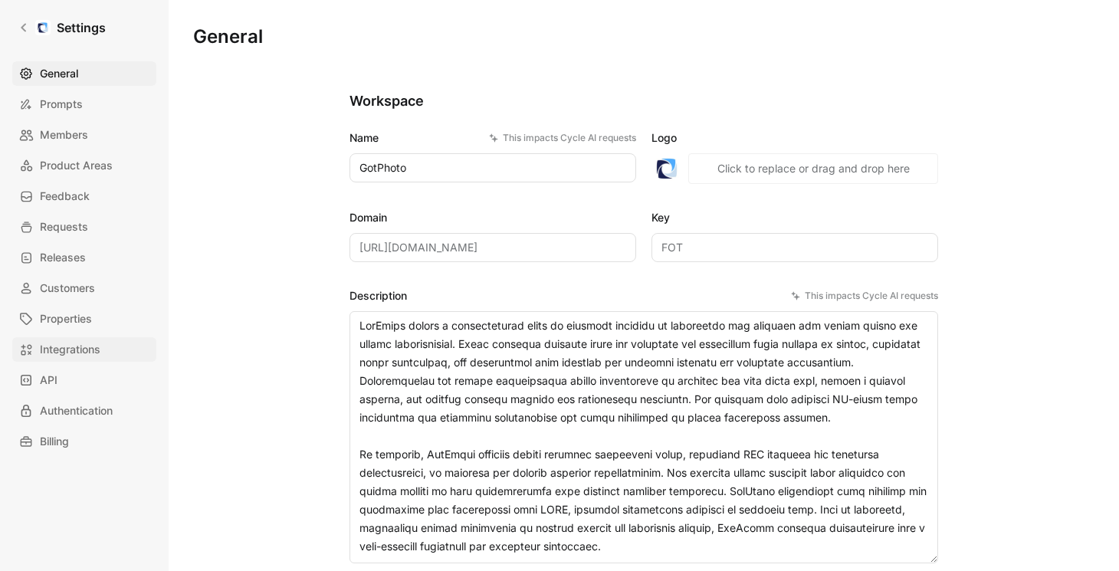
click at [56, 344] on span "Integrations" at bounding box center [70, 349] width 61 height 18
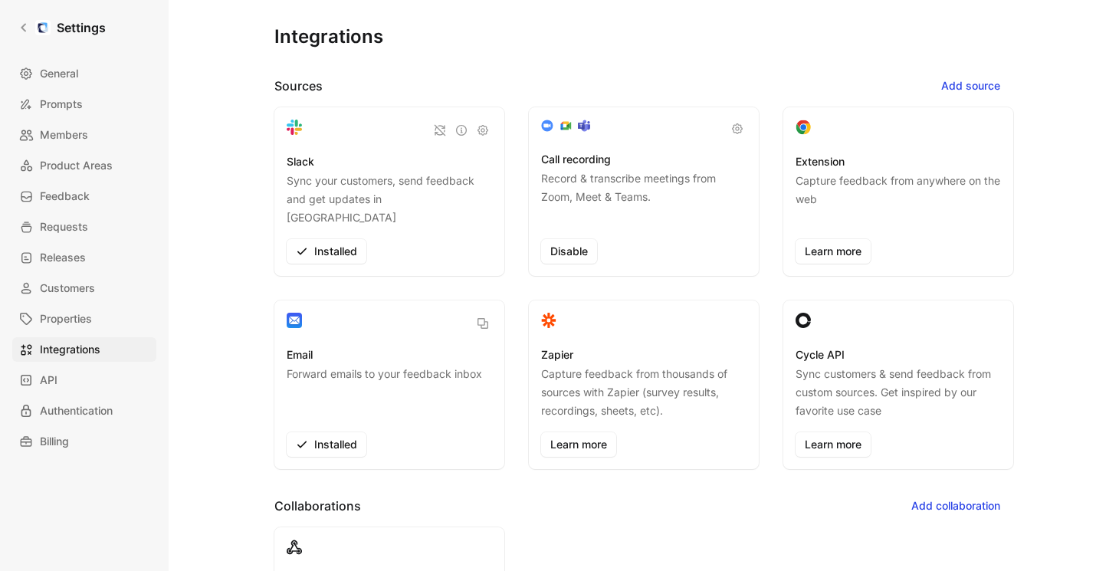
drag, startPoint x: 540, startPoint y: 337, endPoint x: 672, endPoint y: 397, distance: 144.1
click at [672, 397] on div "Zapier Capture feedback from thousands of sources with Zapier (survey results, …" at bounding box center [644, 384] width 230 height 169
